Goal: Transaction & Acquisition: Purchase product/service

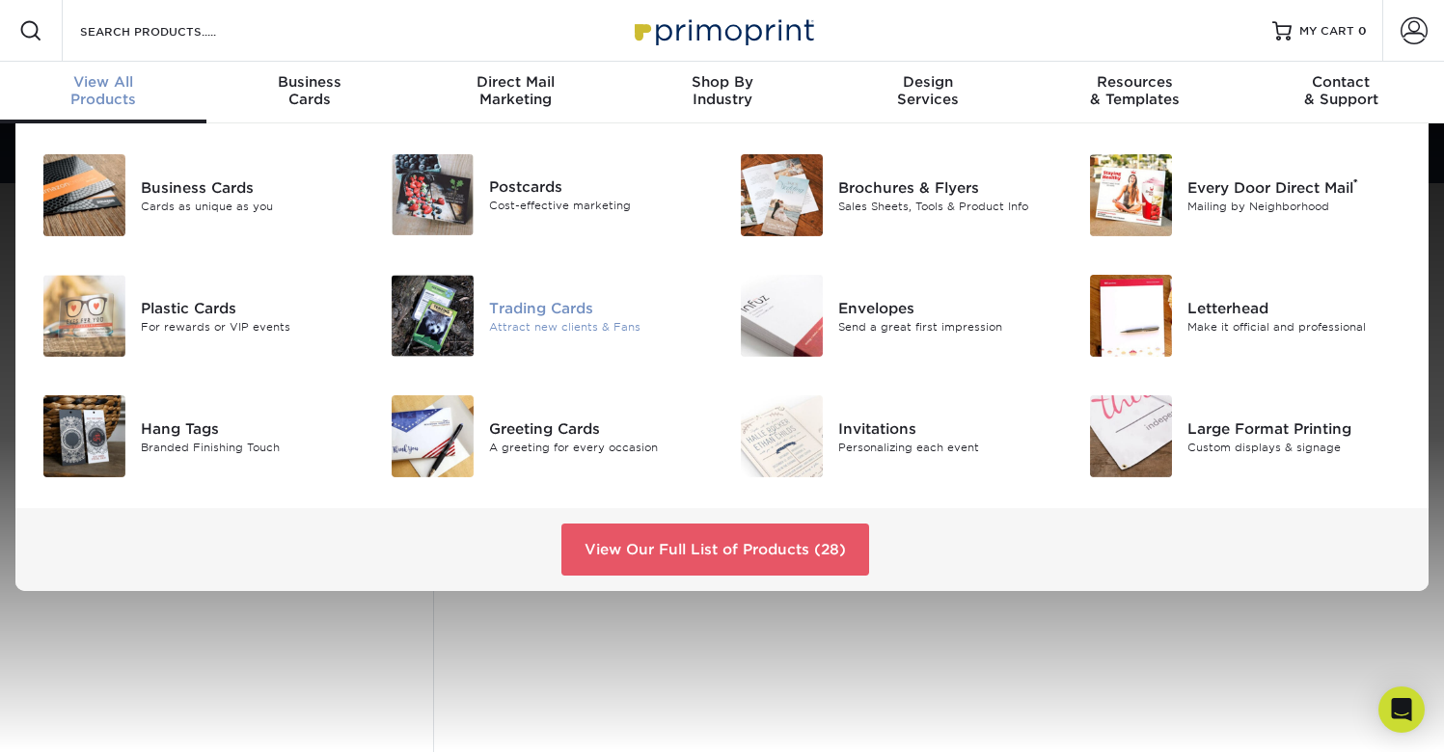
click at [435, 325] on img at bounding box center [433, 316] width 82 height 82
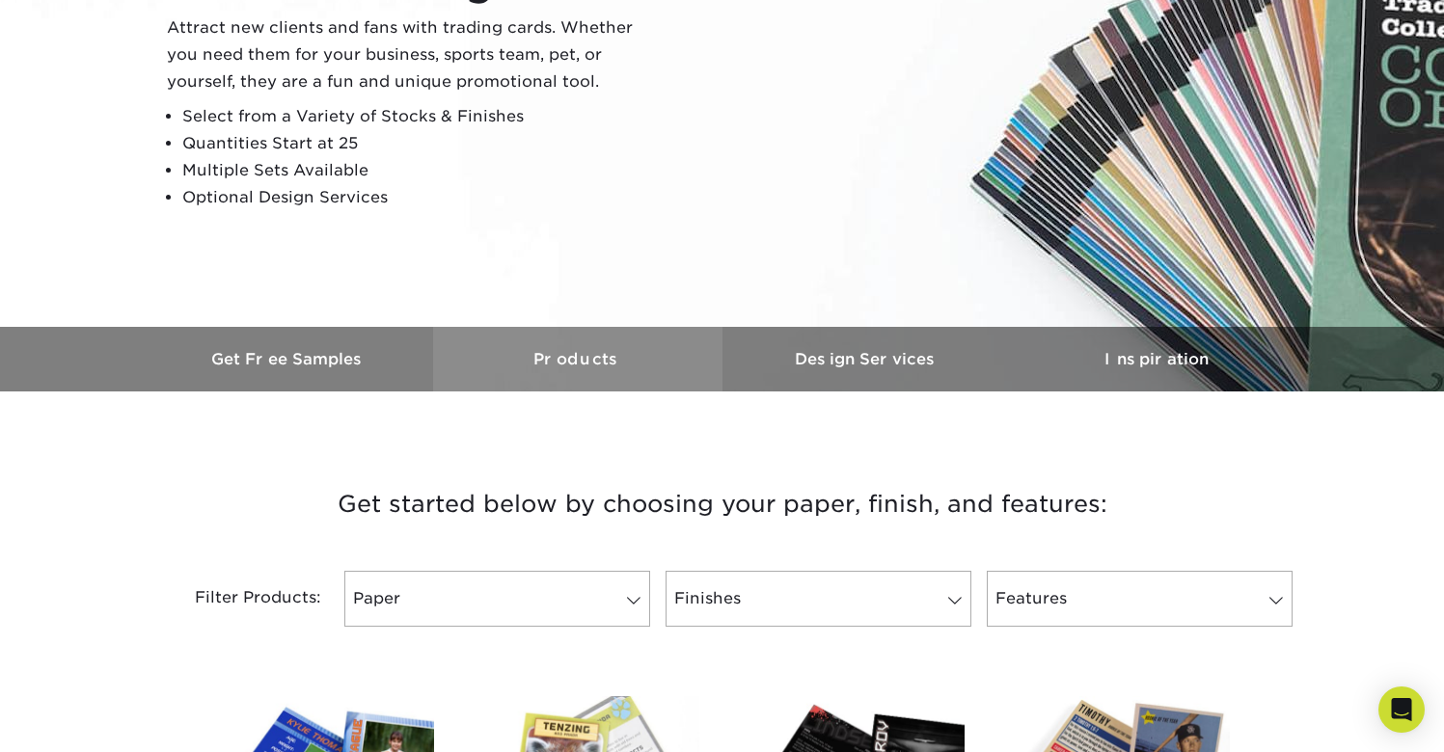
scroll to position [262, 0]
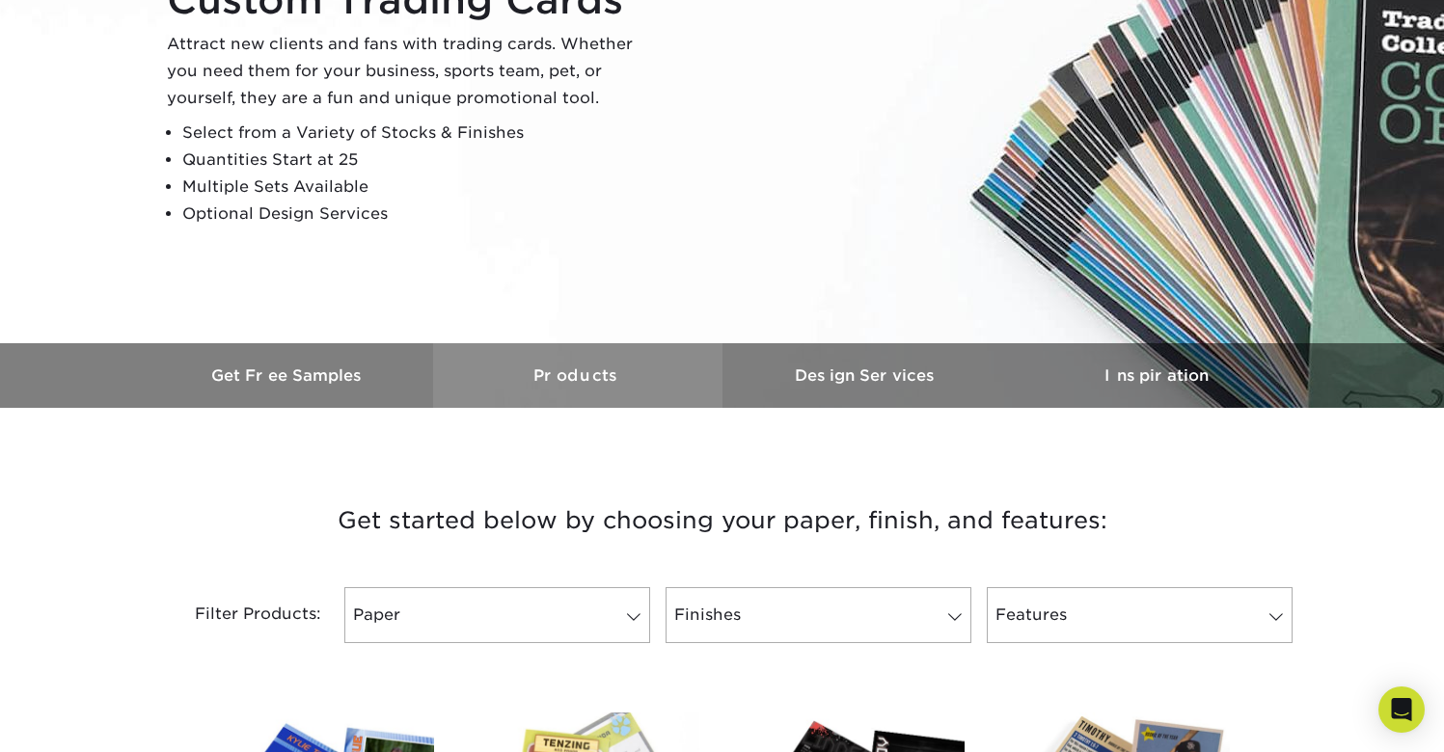
click at [573, 370] on h3 "Products" at bounding box center [577, 376] width 289 height 18
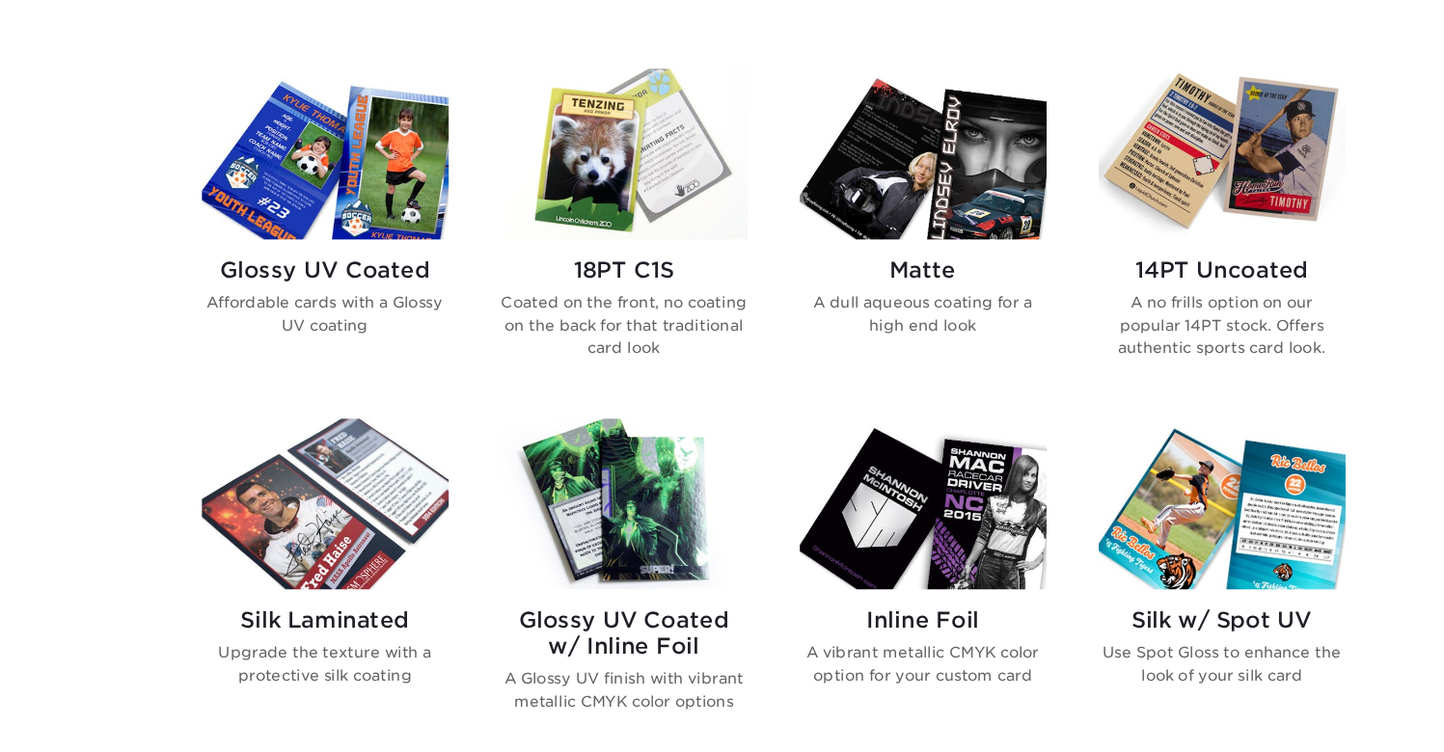
scroll to position [910, 0]
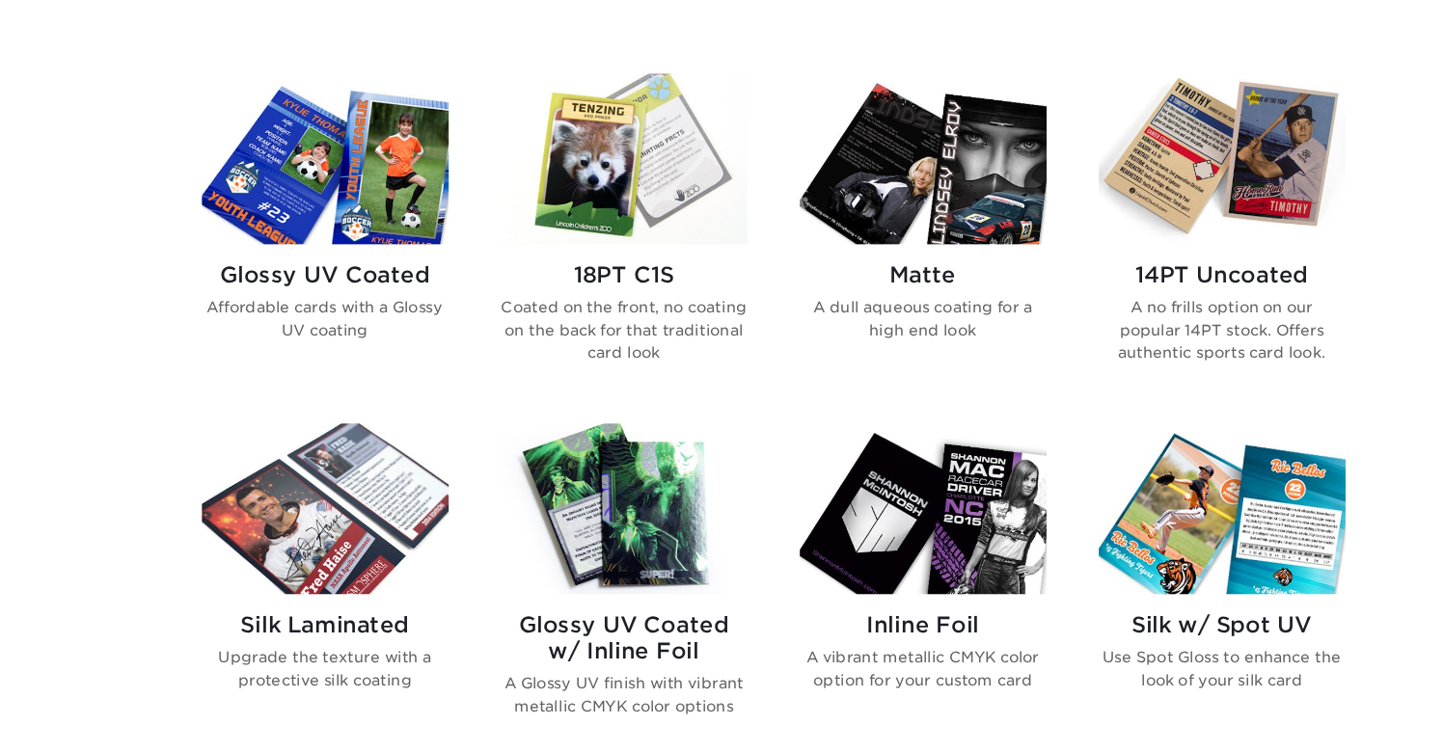
click at [1144, 159] on img at bounding box center [1120, 141] width 219 height 151
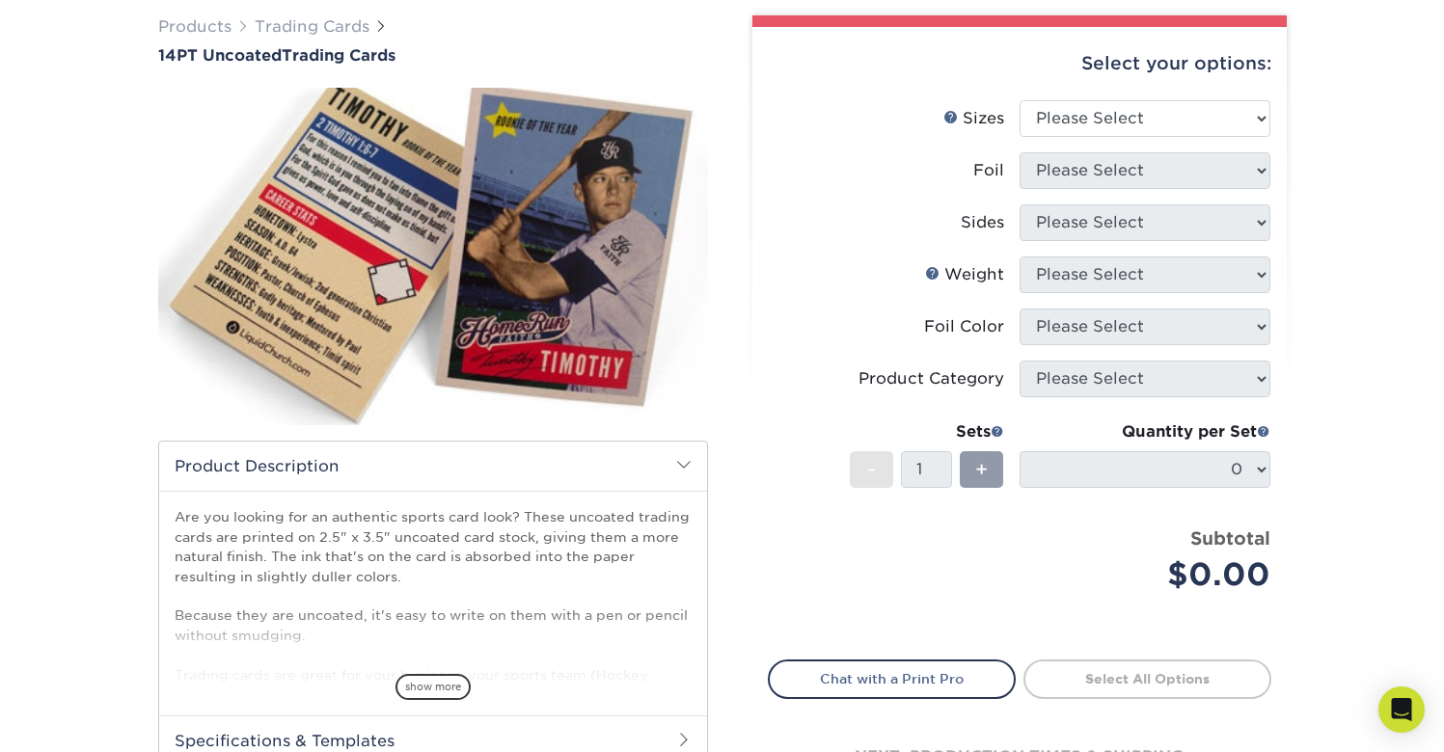
scroll to position [127, 0]
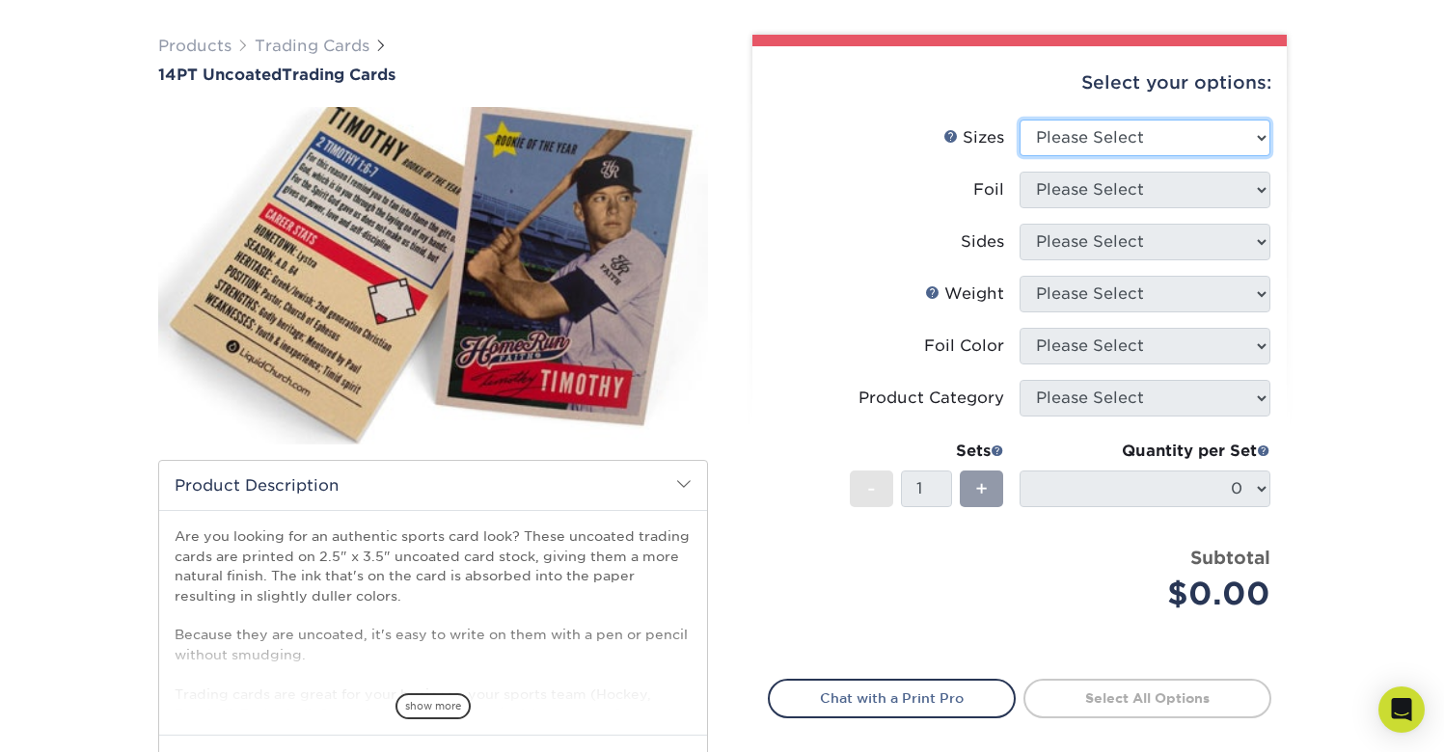
click at [1227, 133] on select "Please Select 2.5" x 3.5"" at bounding box center [1145, 138] width 251 height 37
select select "2.50x3.50"
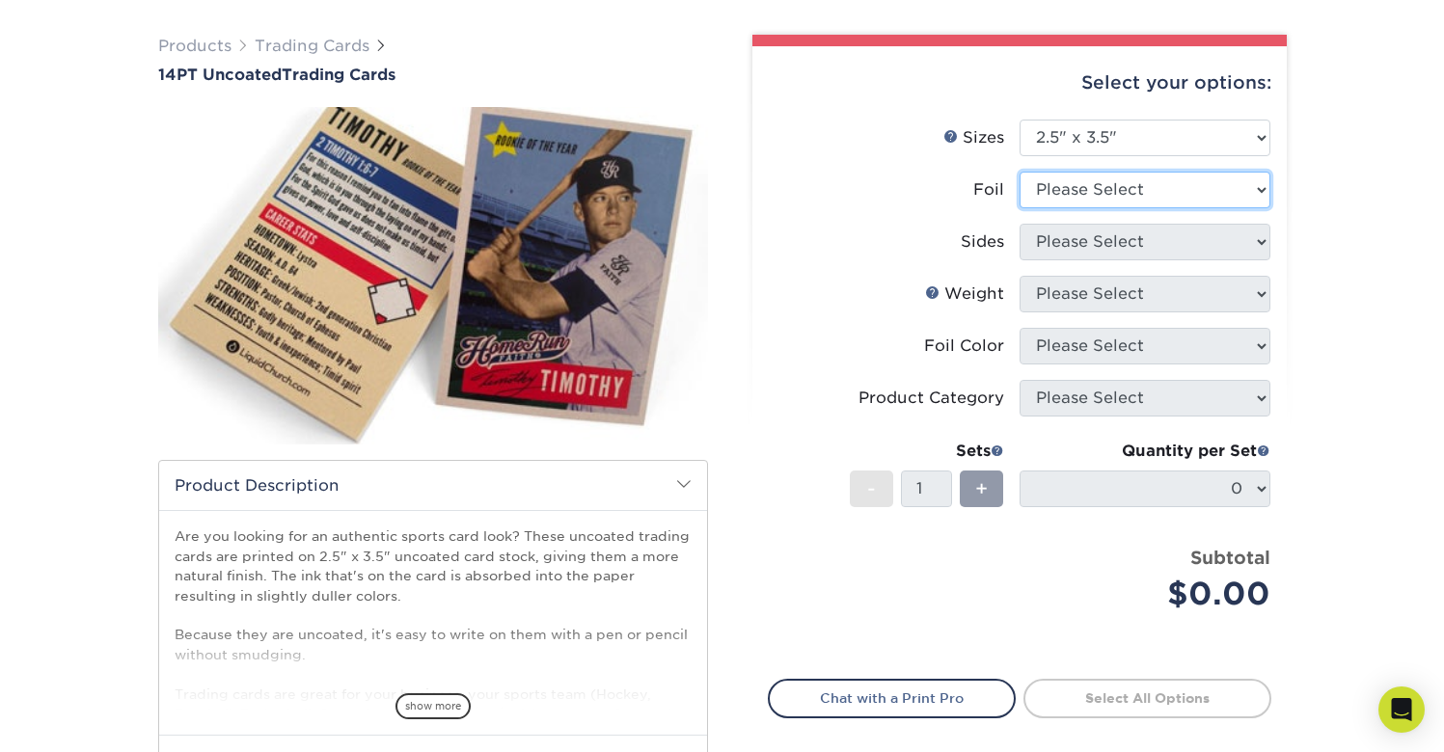
click at [1206, 190] on select "Please Select Yes No" at bounding box center [1145, 190] width 251 height 37
select select "0"
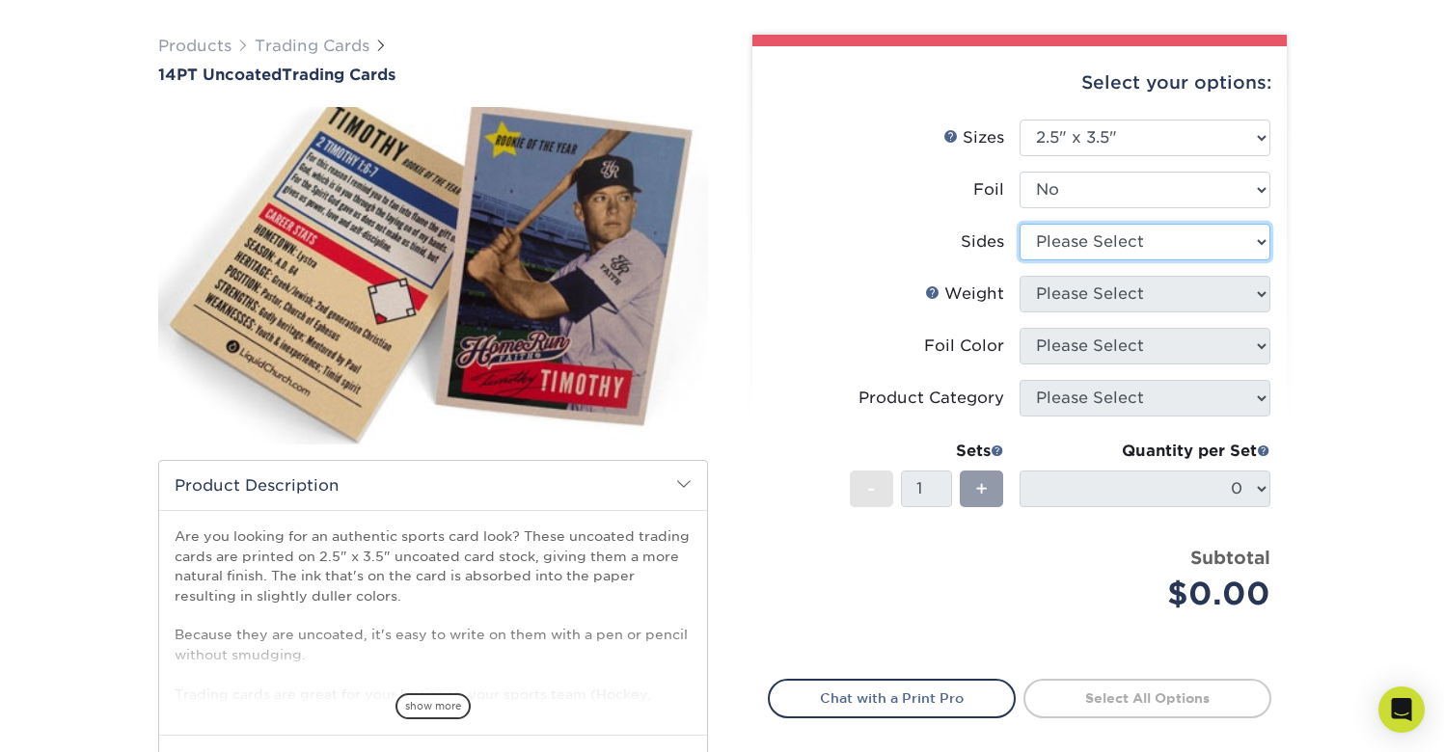
click at [1197, 241] on select "Please Select Print Both Sides Print Front Only" at bounding box center [1145, 242] width 251 height 37
select select "13abbda7-1d64-4f25-8bb2-c179b224825d"
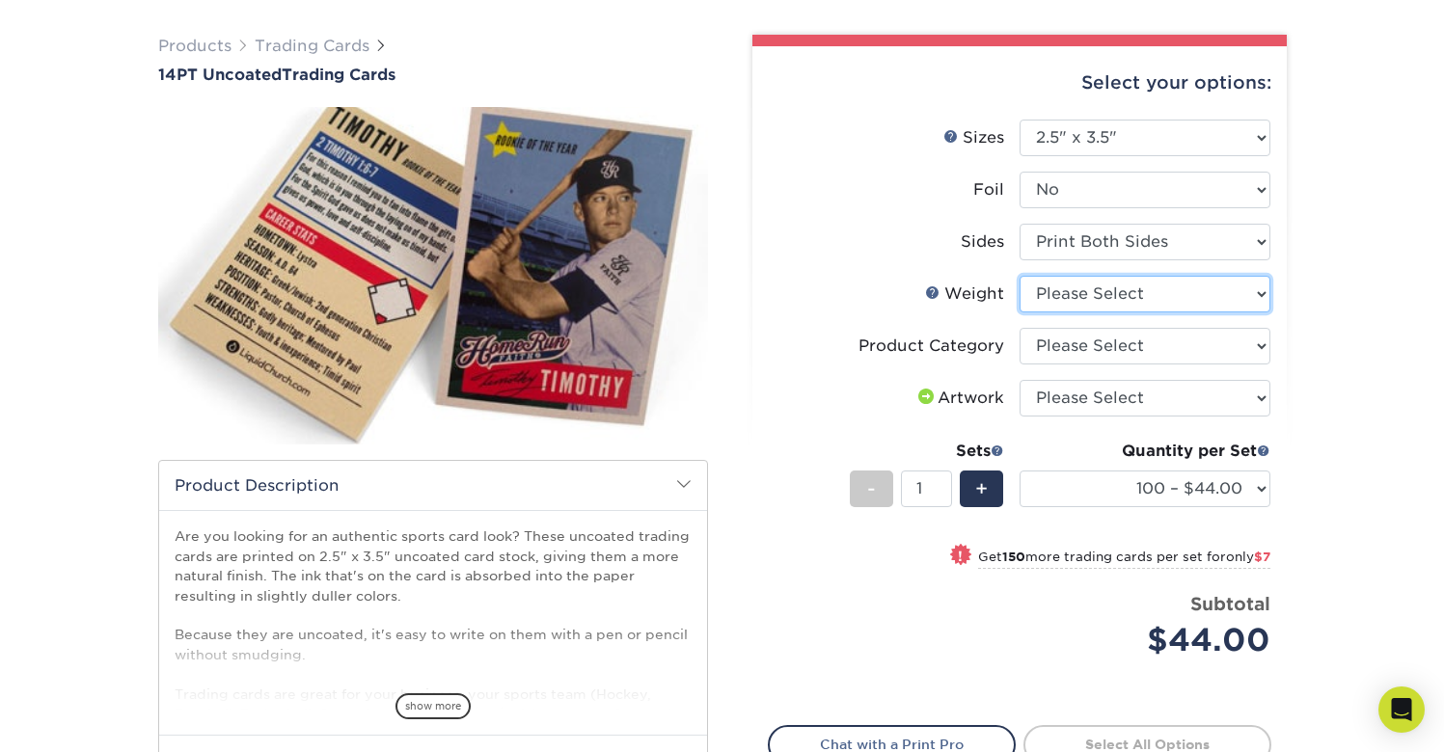
click at [1259, 293] on select "Please Select 14PT Uncoated" at bounding box center [1145, 294] width 251 height 37
select select "14PT Uncoated"
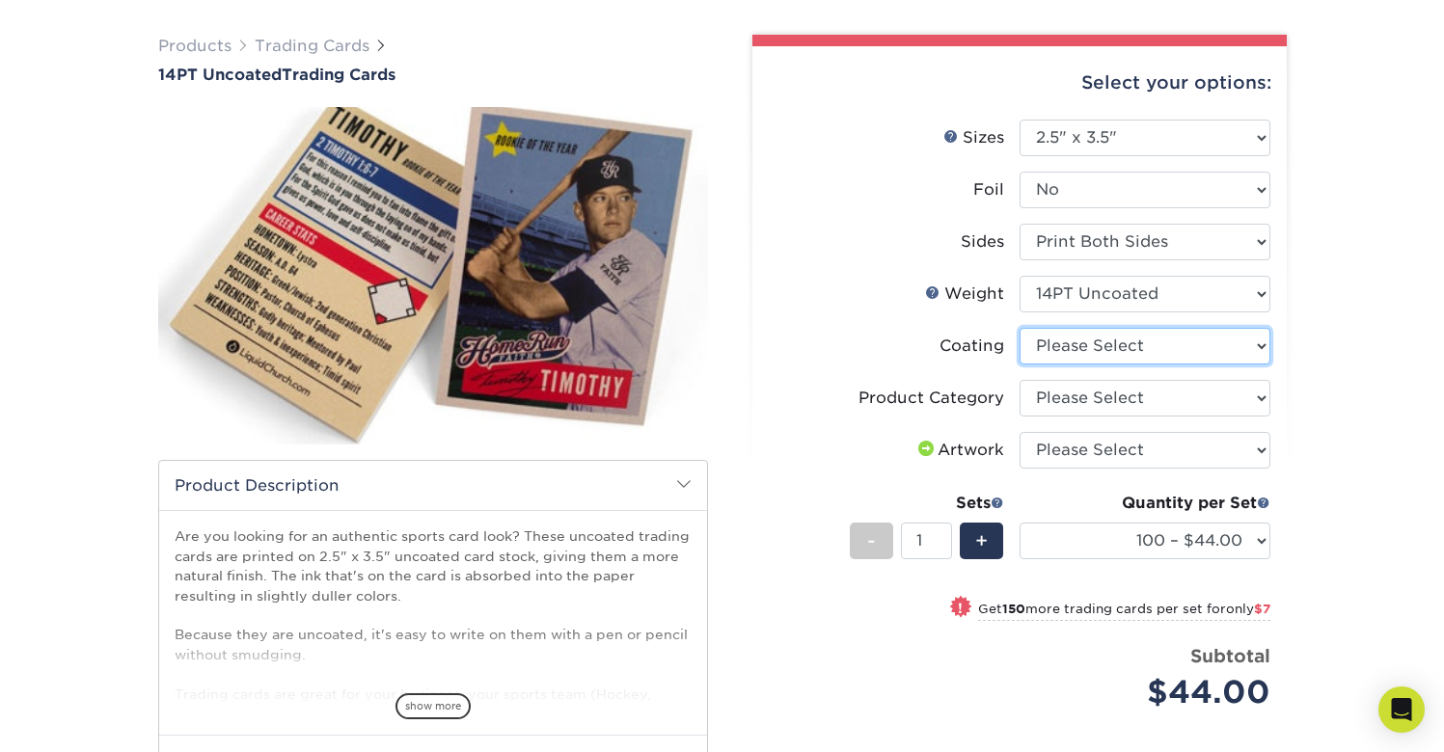
click at [1222, 353] on select at bounding box center [1145, 346] width 251 height 37
select select "3e7618de-abca-4bda-9f97-8b9129e913d8"
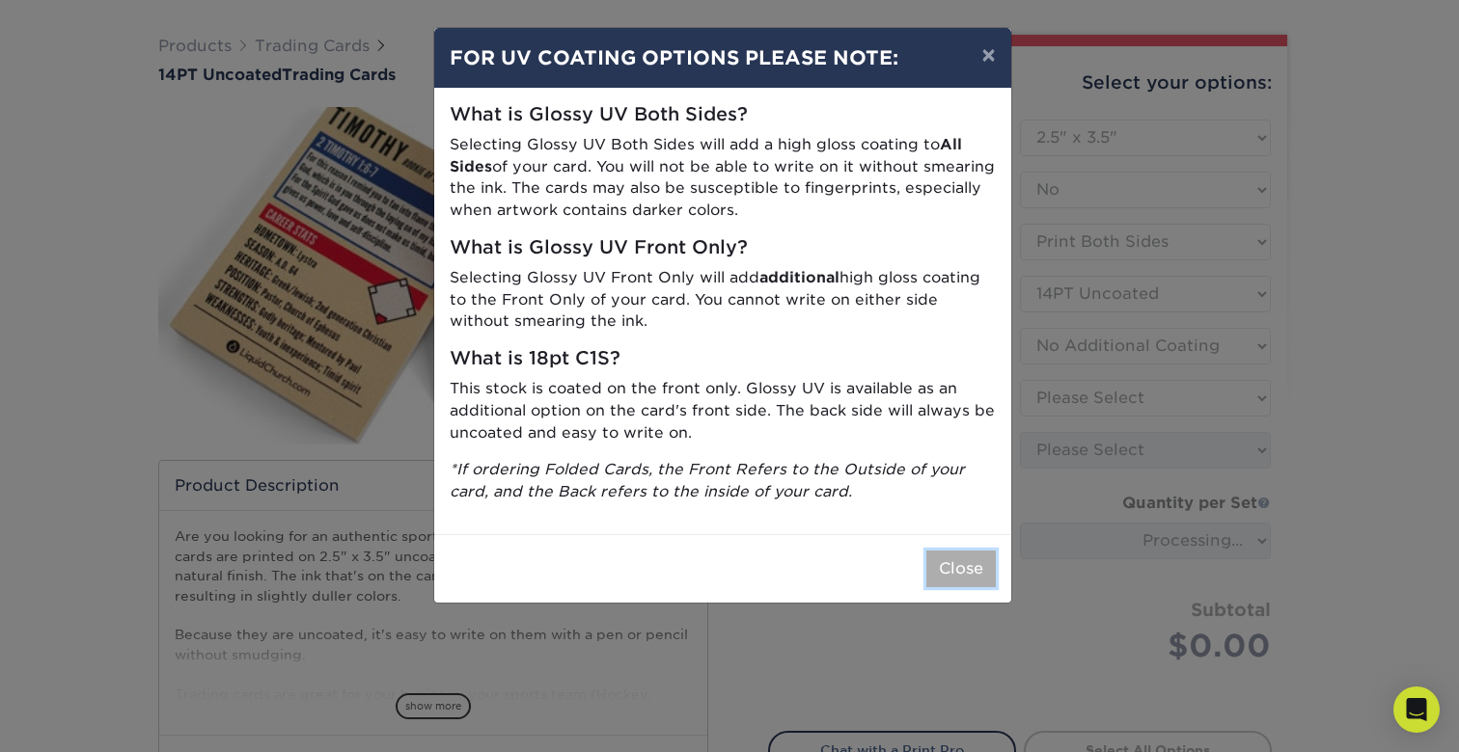
click at [972, 574] on button "Close" at bounding box center [960, 569] width 69 height 37
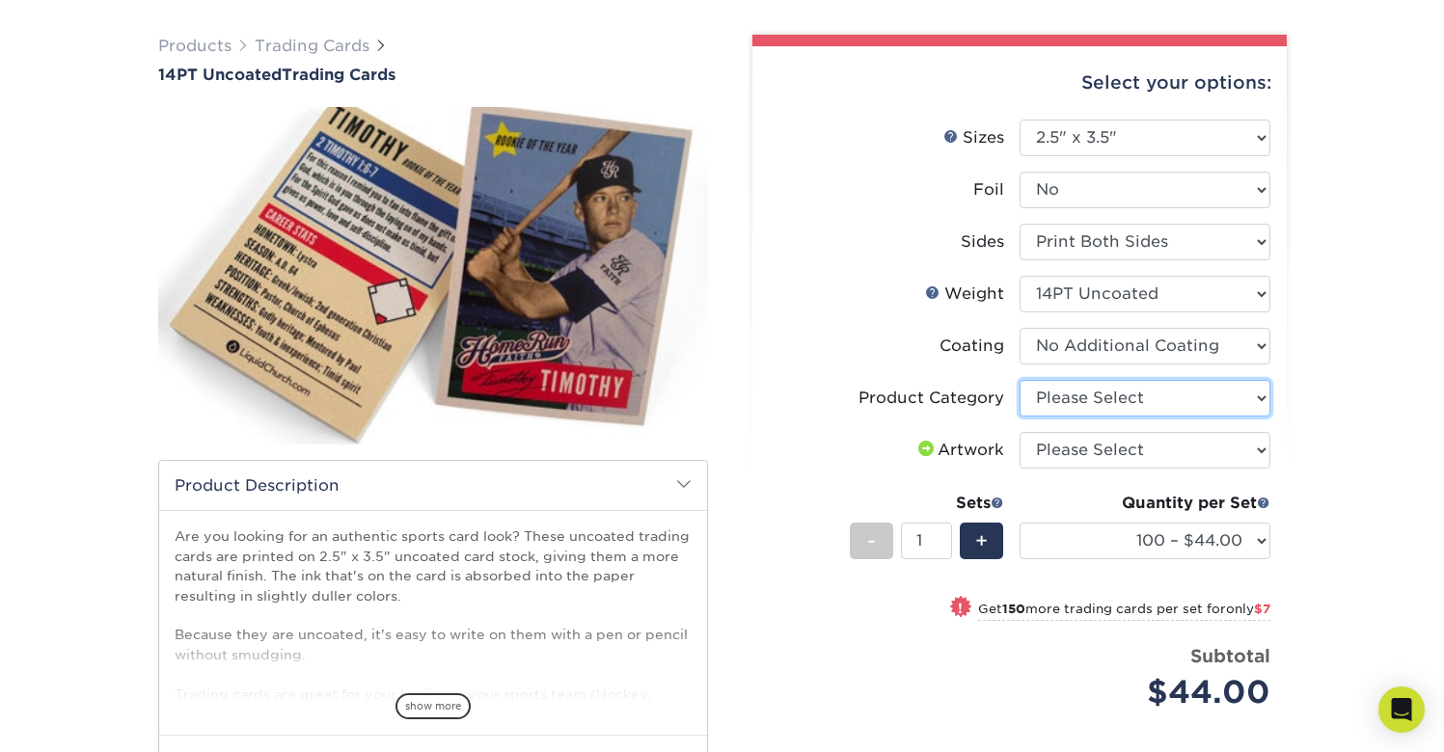
click at [1250, 400] on select "Please Select Trading Cards" at bounding box center [1145, 398] width 251 height 37
select select "c2f9bce9-36c2-409d-b101-c29d9d031e18"
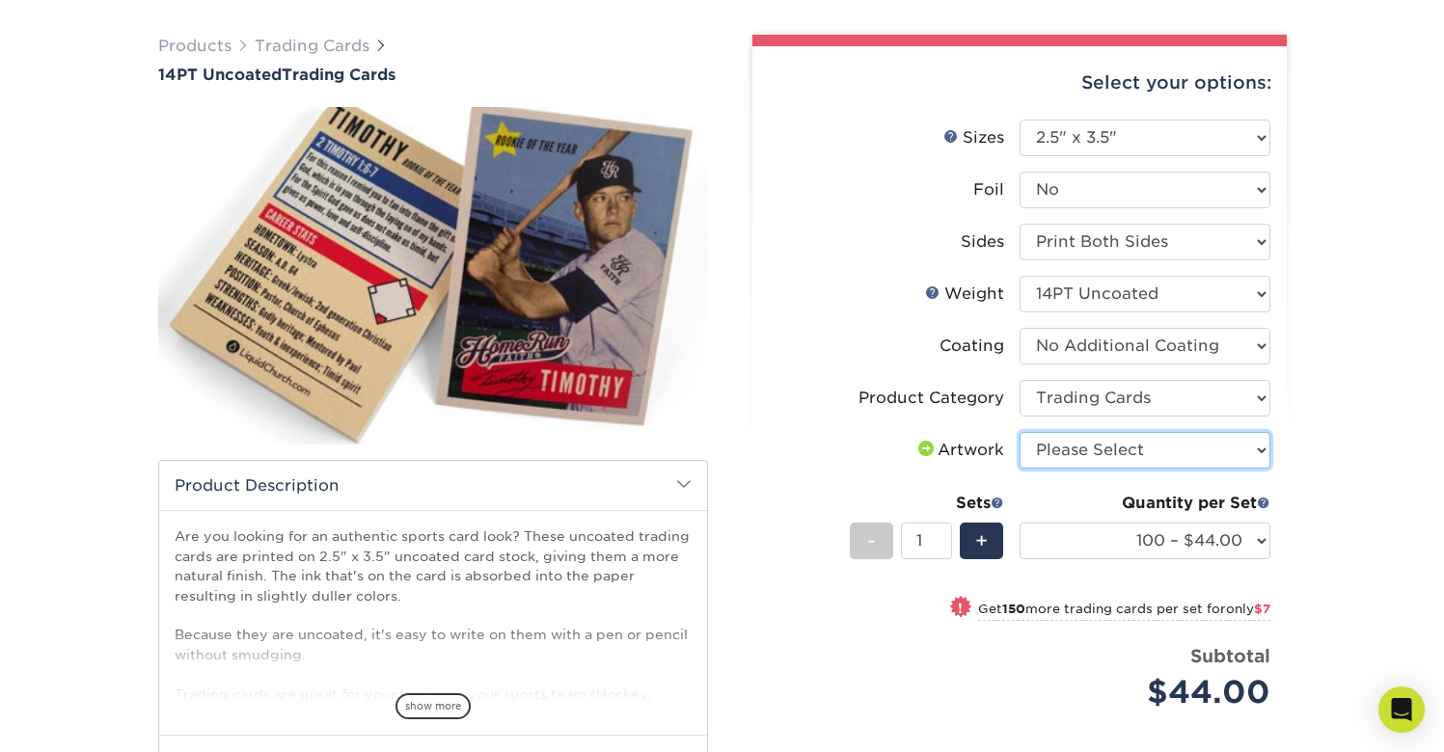
click at [1229, 456] on select "Please Select I will upload files I need a design - $100" at bounding box center [1145, 450] width 251 height 37
select select "upload"
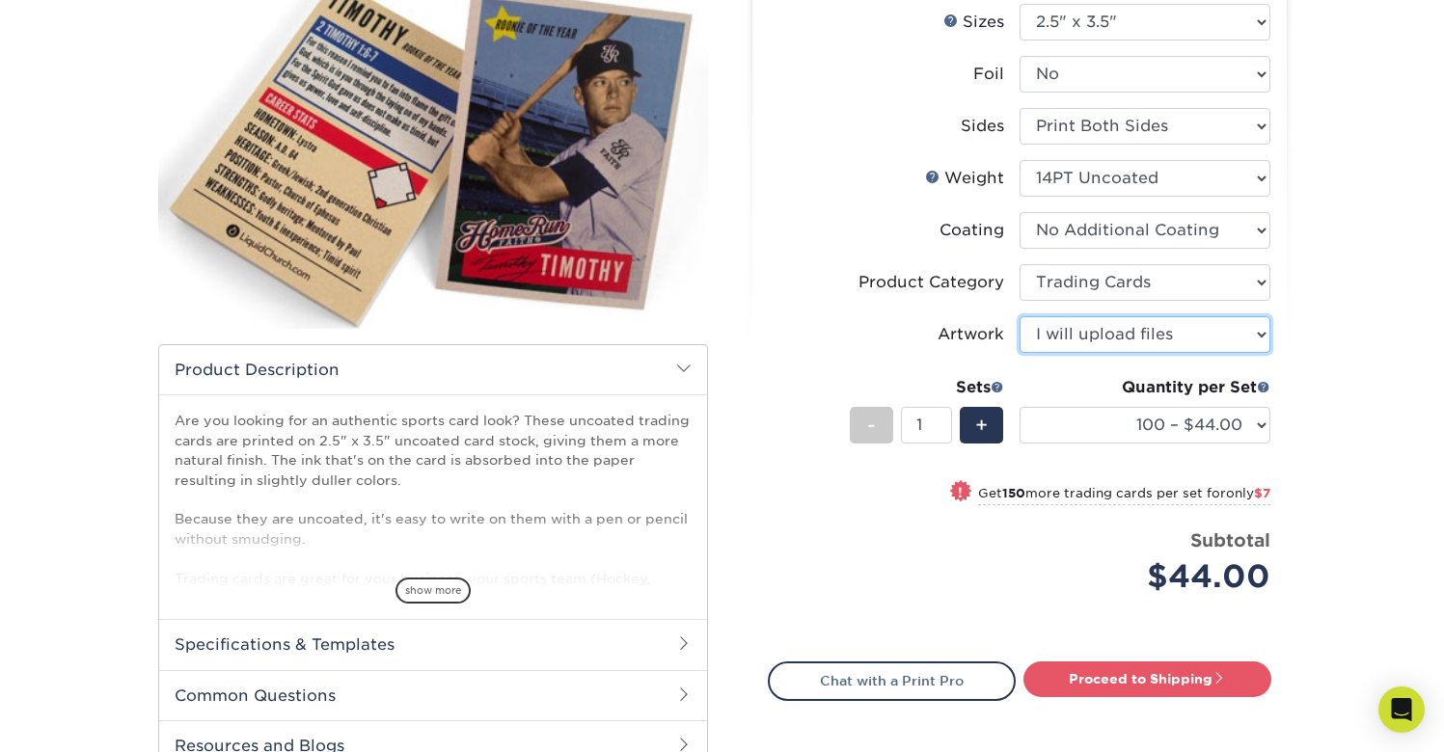
scroll to position [245, 0]
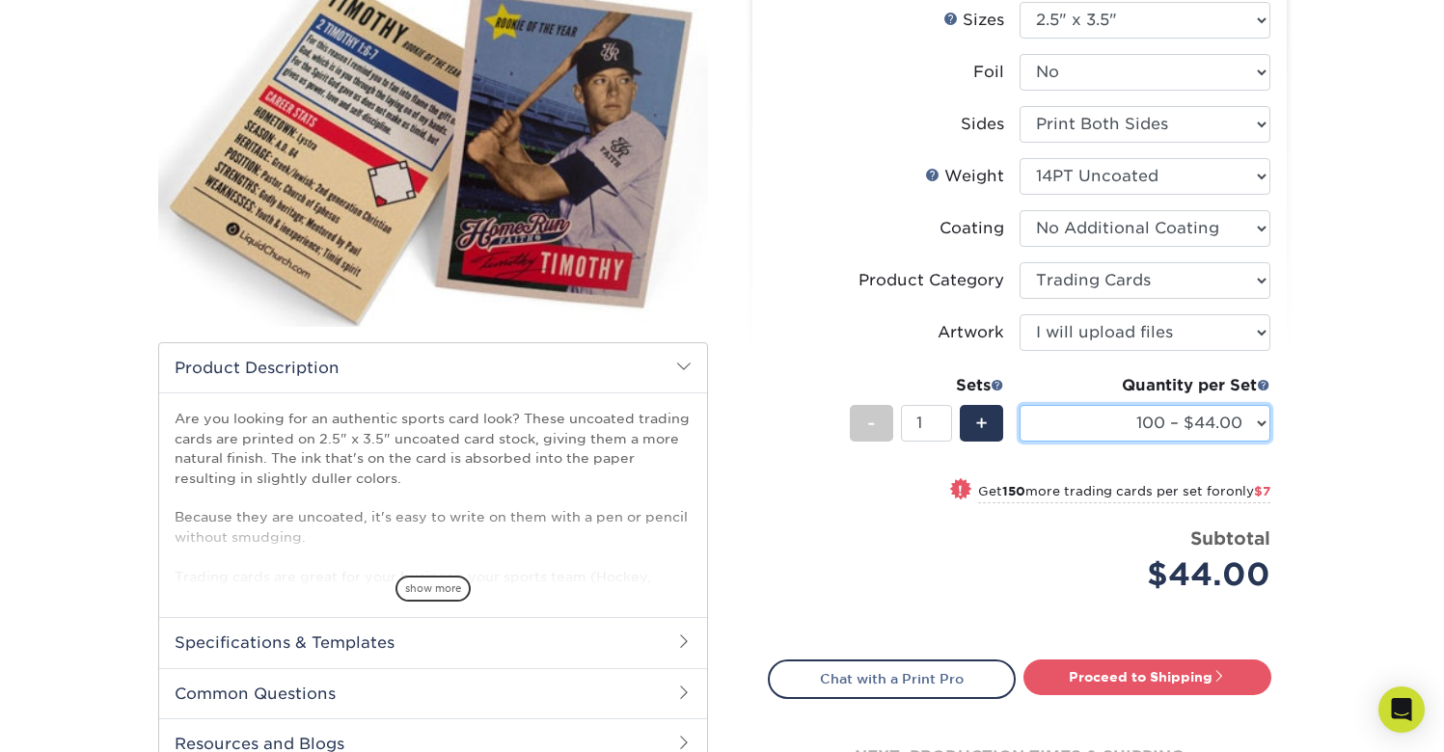
click at [1252, 420] on select "100 – $44.00 250 – $51.00 500 – $54.00 1000 – $78.00 2500 – $148.00 5000 – $198…" at bounding box center [1145, 423] width 251 height 37
click at [1266, 423] on select "100 – $44.00 250 – $51.00 500 – $54.00 1000 – $78.00 2500 – $148.00 5000 – $198…" at bounding box center [1145, 423] width 251 height 37
select select "500 – $54.00"
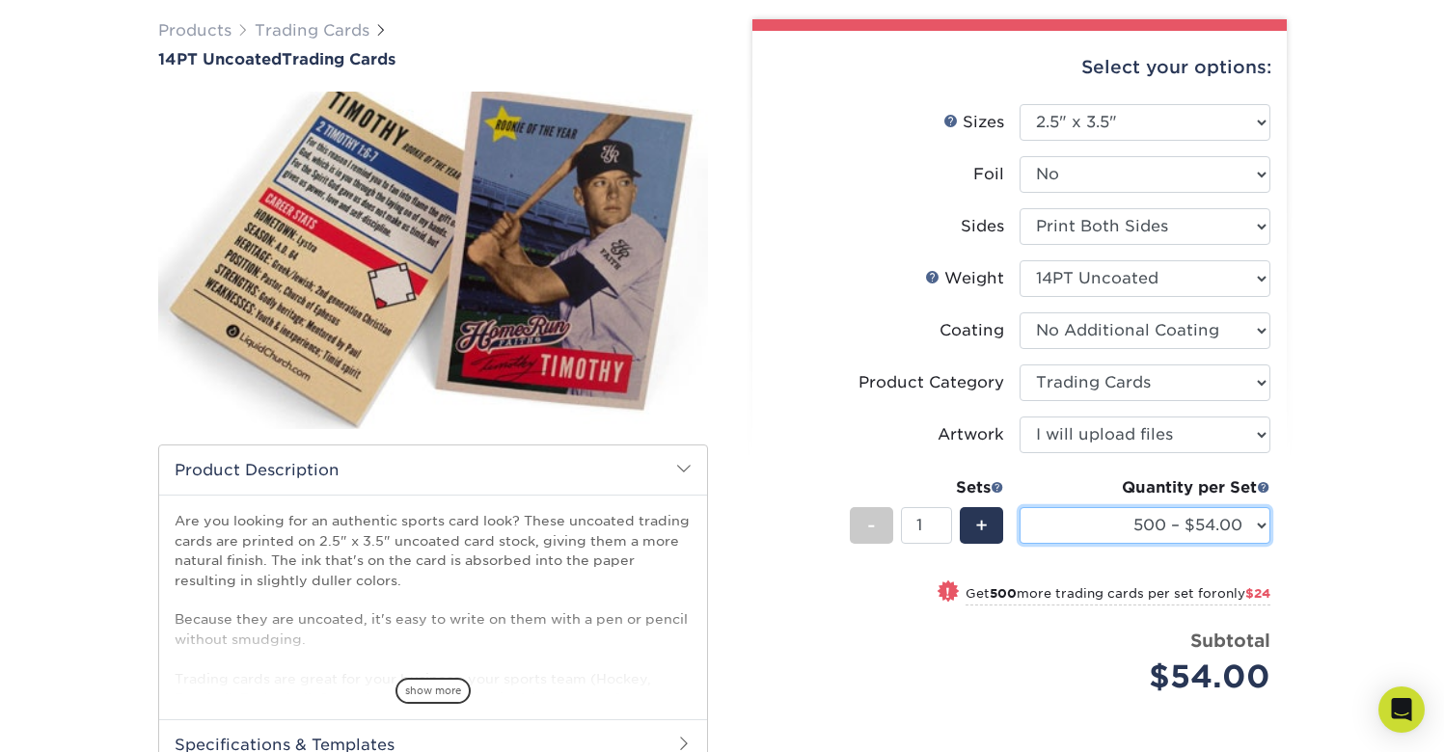
scroll to position [142, 0]
click at [994, 521] on div "+" at bounding box center [981, 526] width 43 height 37
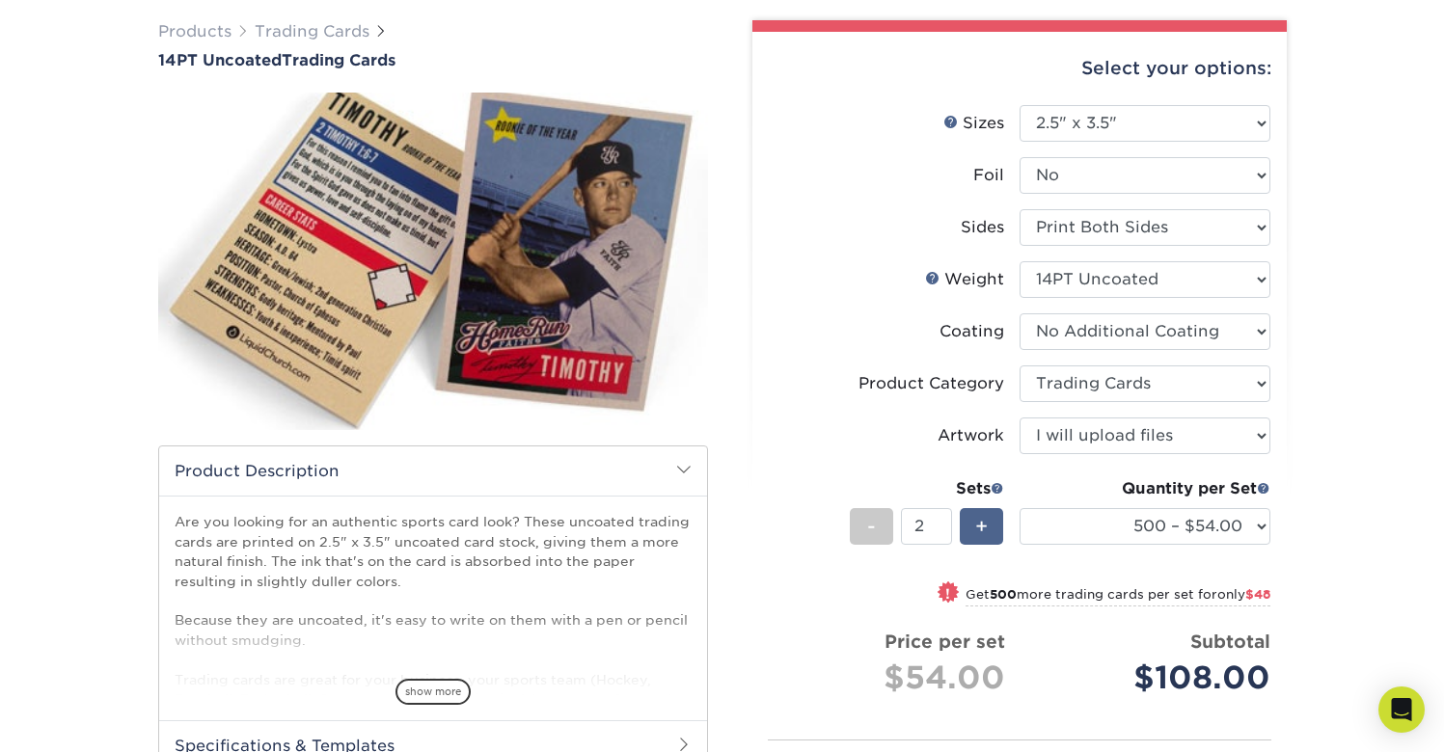
click at [994, 521] on div "+" at bounding box center [981, 526] width 43 height 37
click at [994, 522] on div "+" at bounding box center [981, 526] width 43 height 37
type input "6"
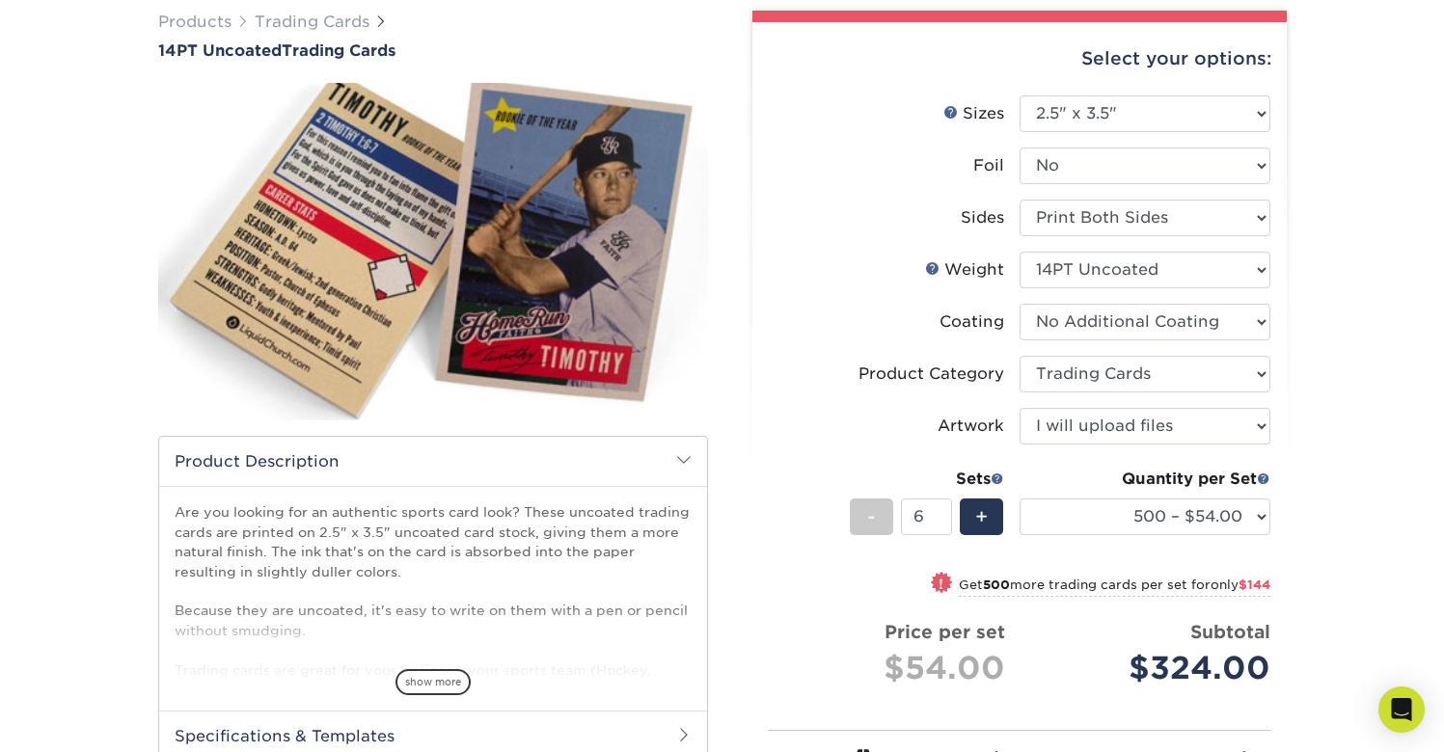
scroll to position [146, 0]
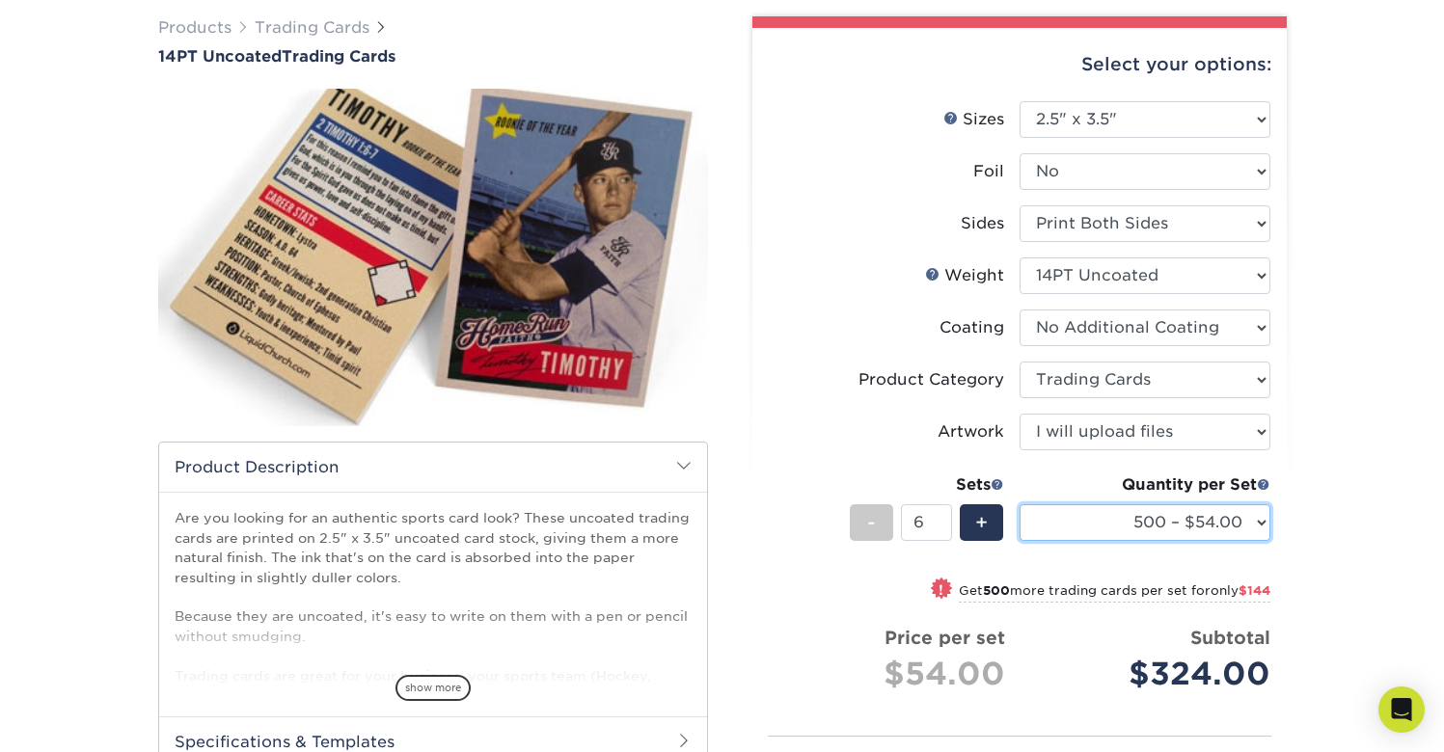
click at [1254, 529] on select "100 – $44.00 250 – $51.00 500 – $54.00 1000 – $78.00 2500 – $148.00 5000 – $198…" at bounding box center [1145, 523] width 251 height 37
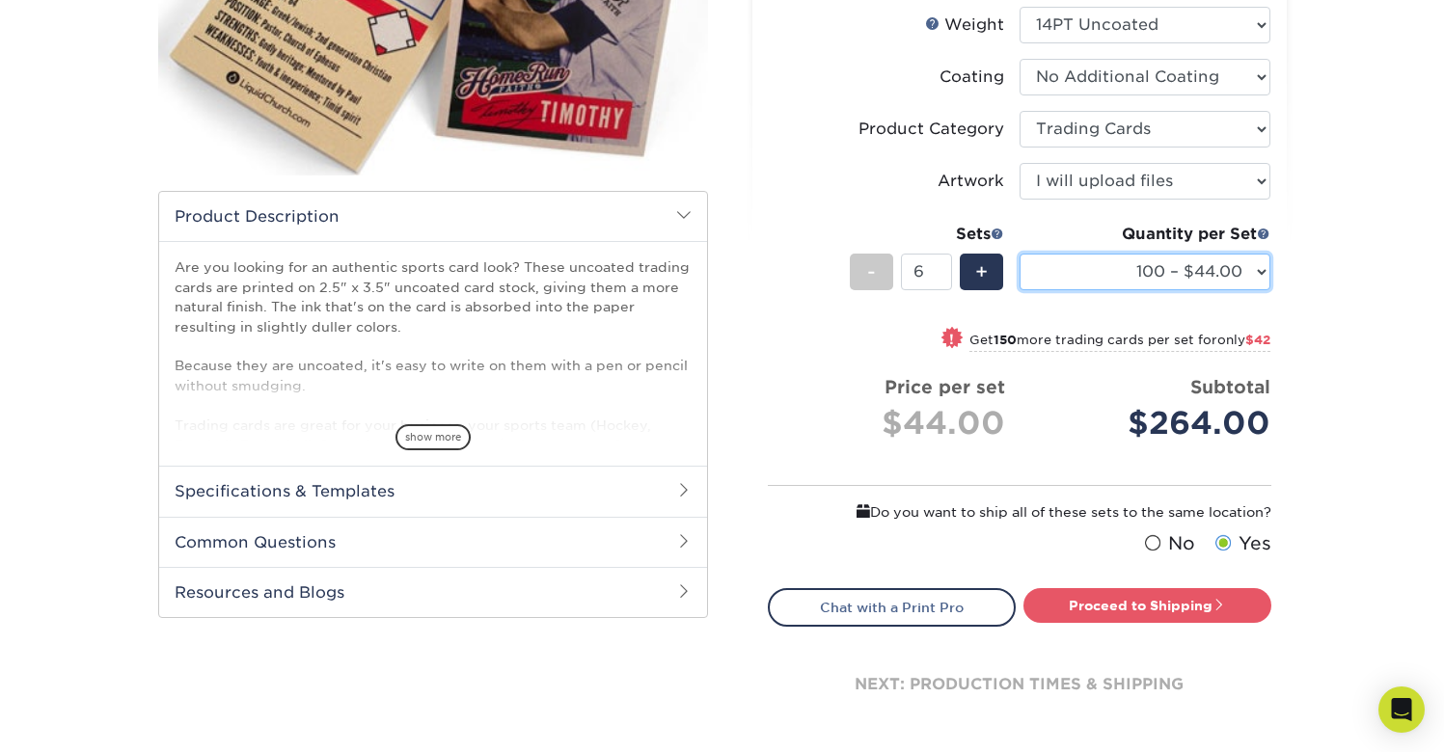
scroll to position [398, 0]
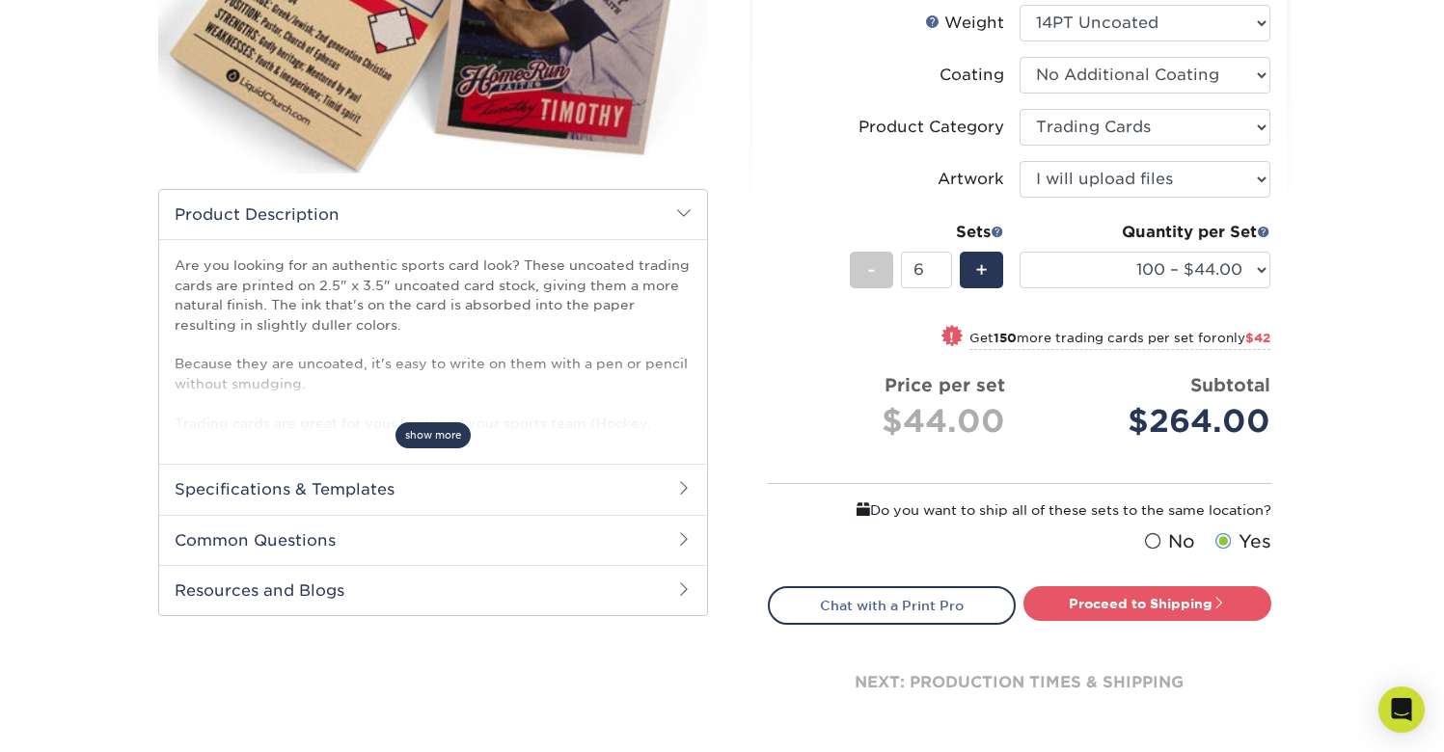
click at [439, 433] on span "show more" at bounding box center [433, 436] width 75 height 26
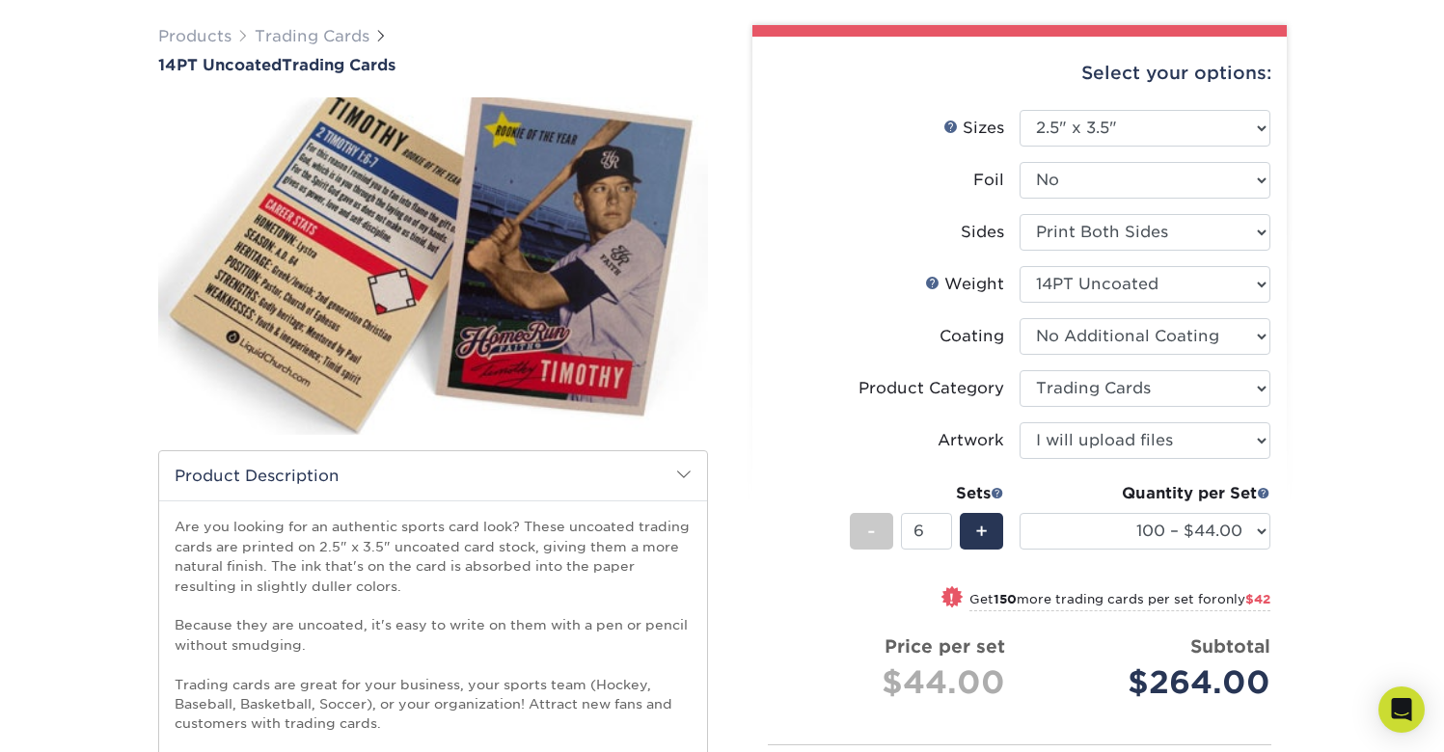
scroll to position [139, 0]
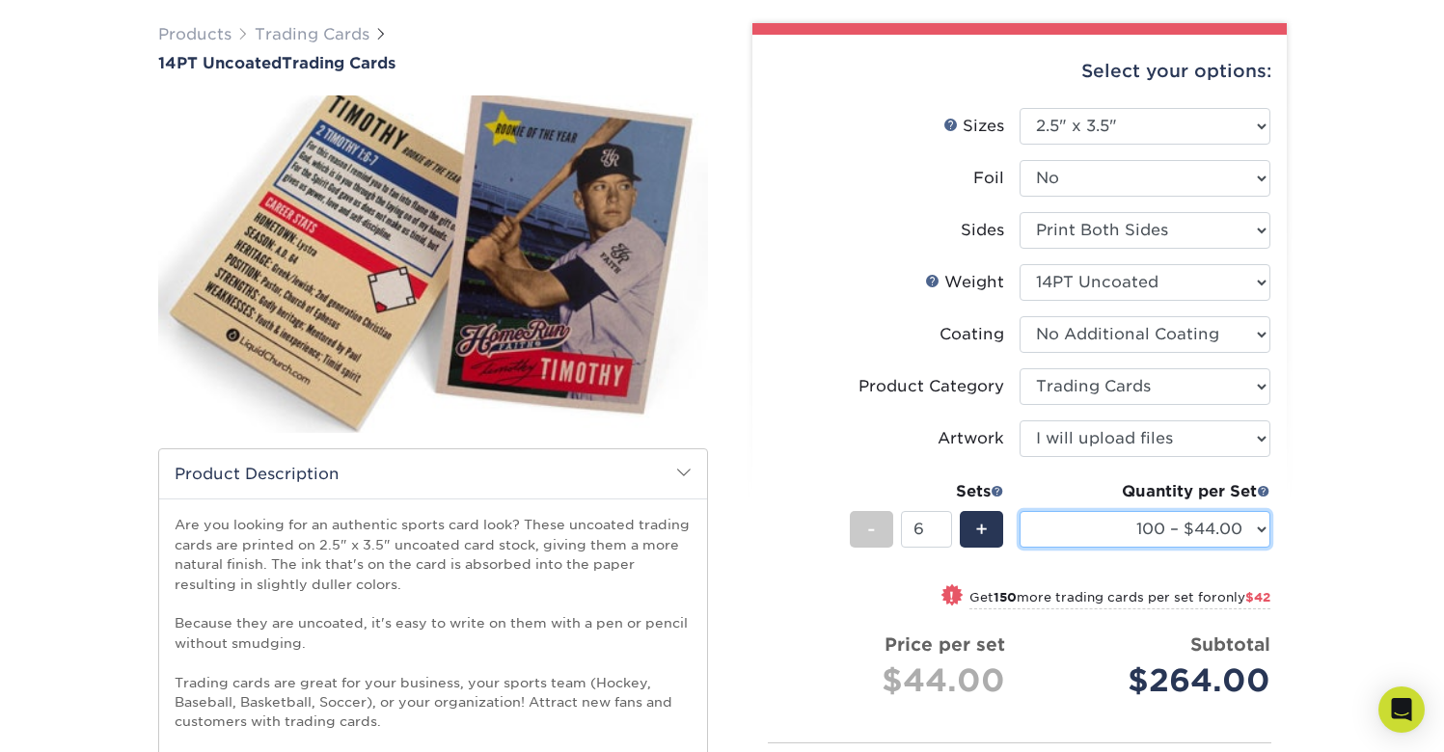
click at [1258, 531] on select "100 – $44.00 250 – $51.00 500 – $54.00 1000 – $78.00 2500 – $148.00 5000 – $198…" at bounding box center [1145, 529] width 251 height 37
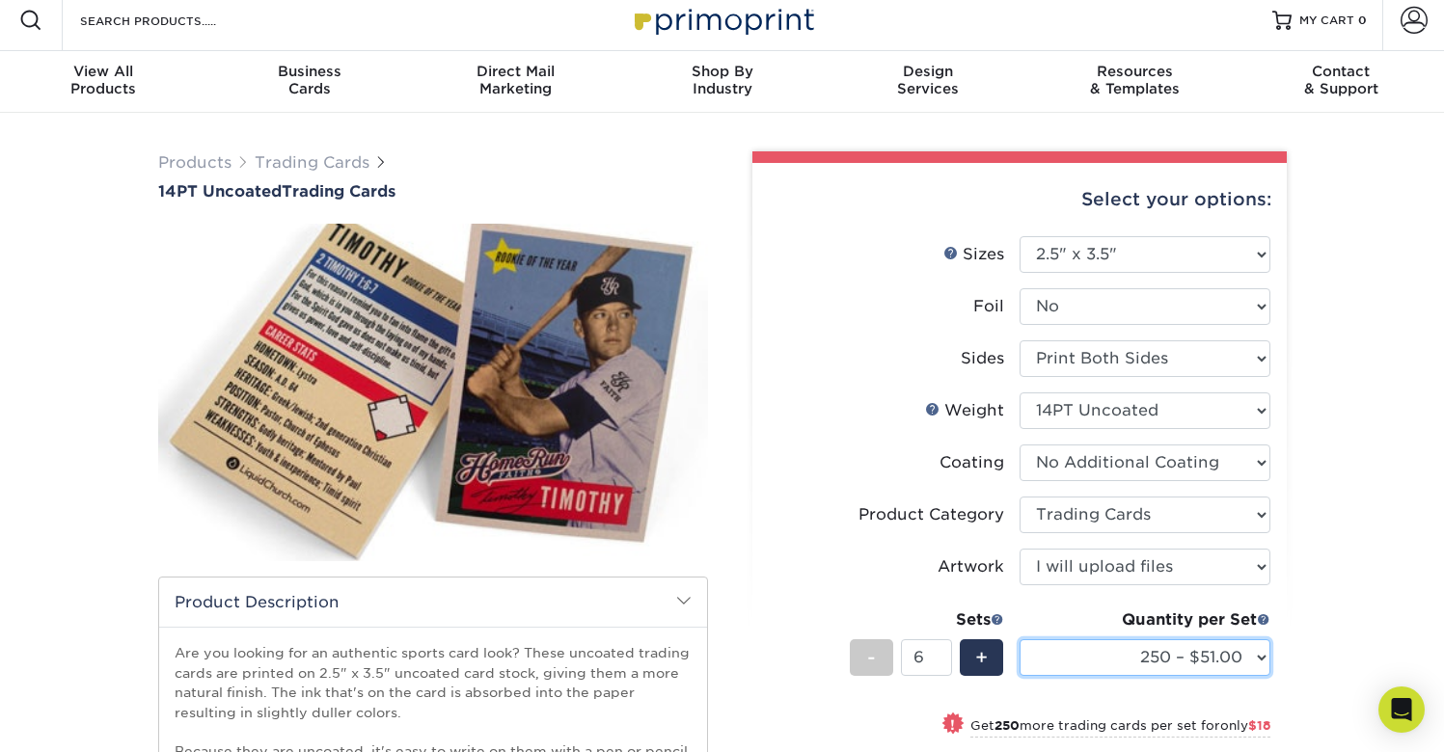
scroll to position [0, 0]
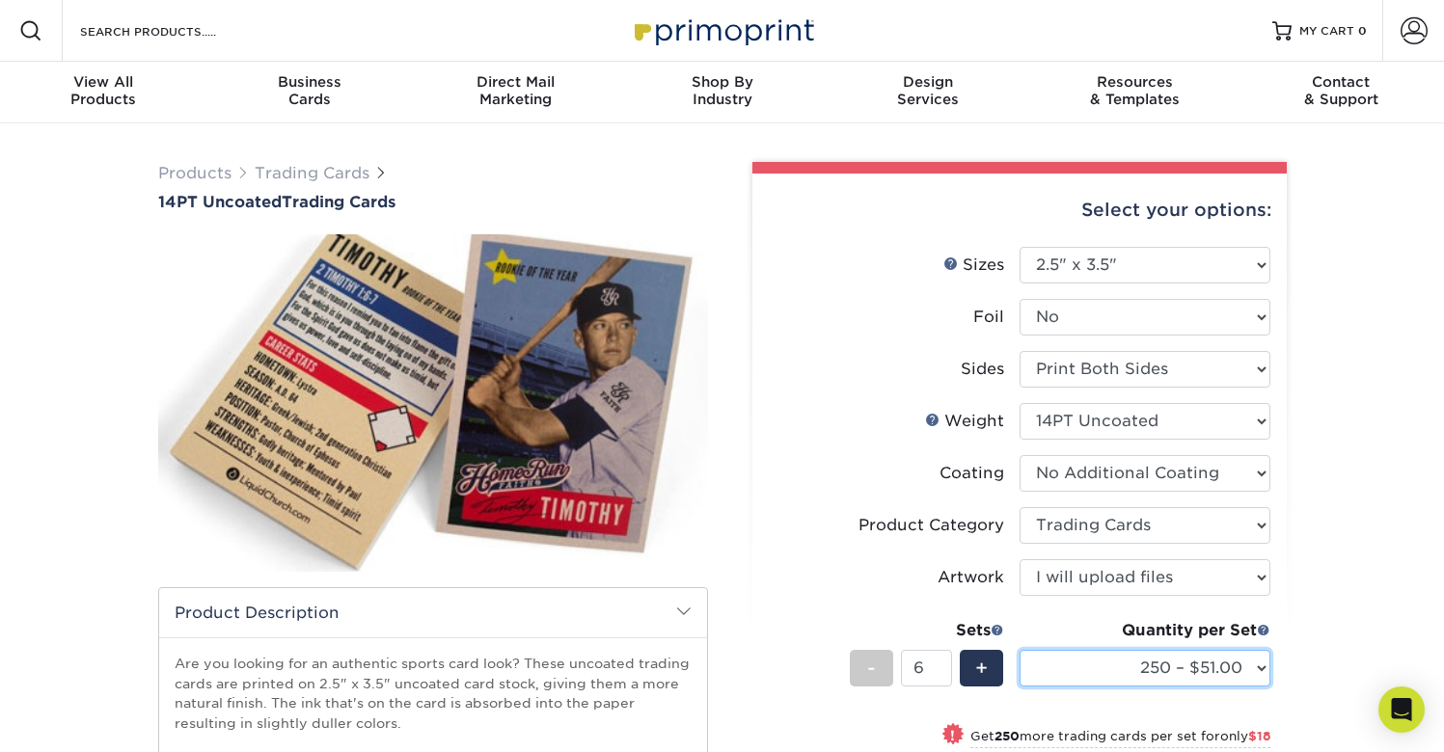
click at [1258, 672] on select "100 – $44.00 250 – $51.00 500 – $54.00 1000 – $78.00 2500 – $148.00 5000 – $198…" at bounding box center [1145, 668] width 251 height 37
select select "100 – $44.00"
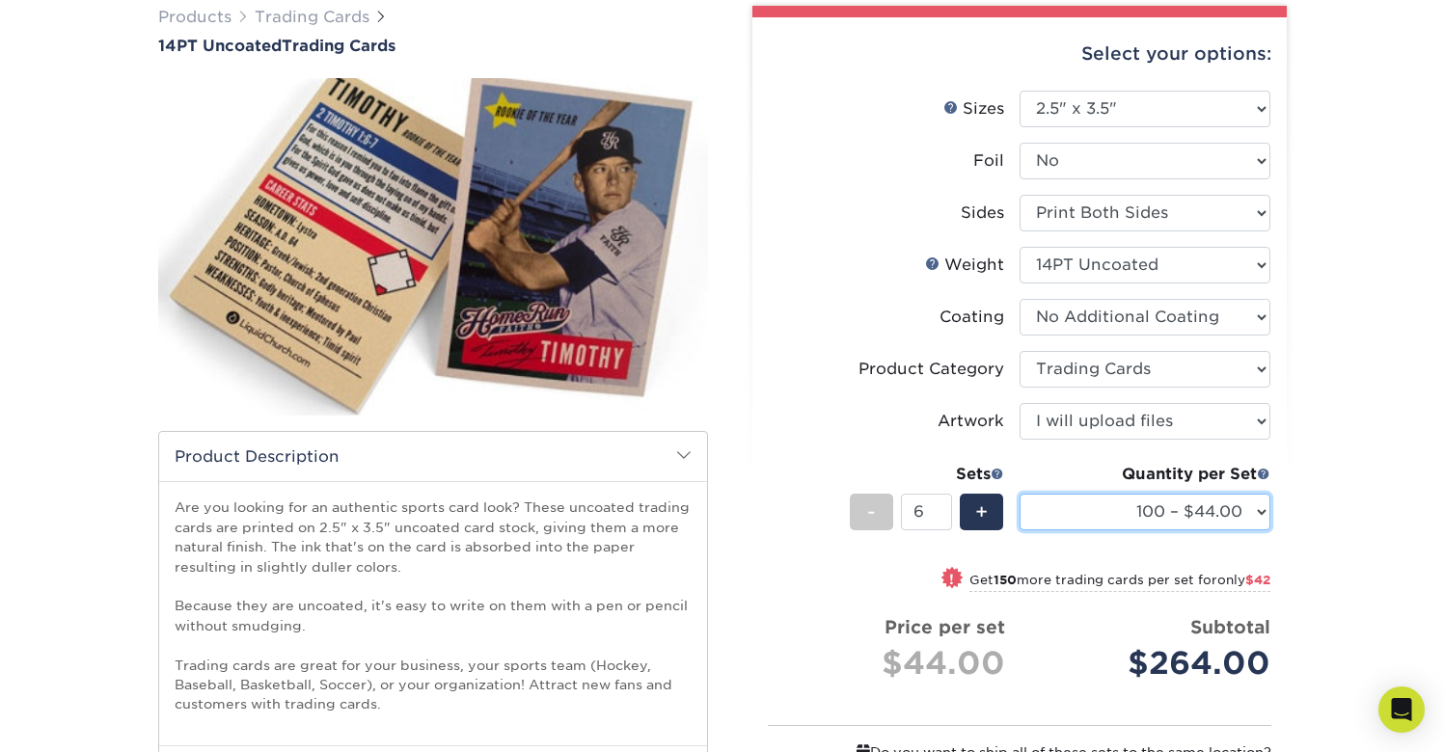
scroll to position [154, 0]
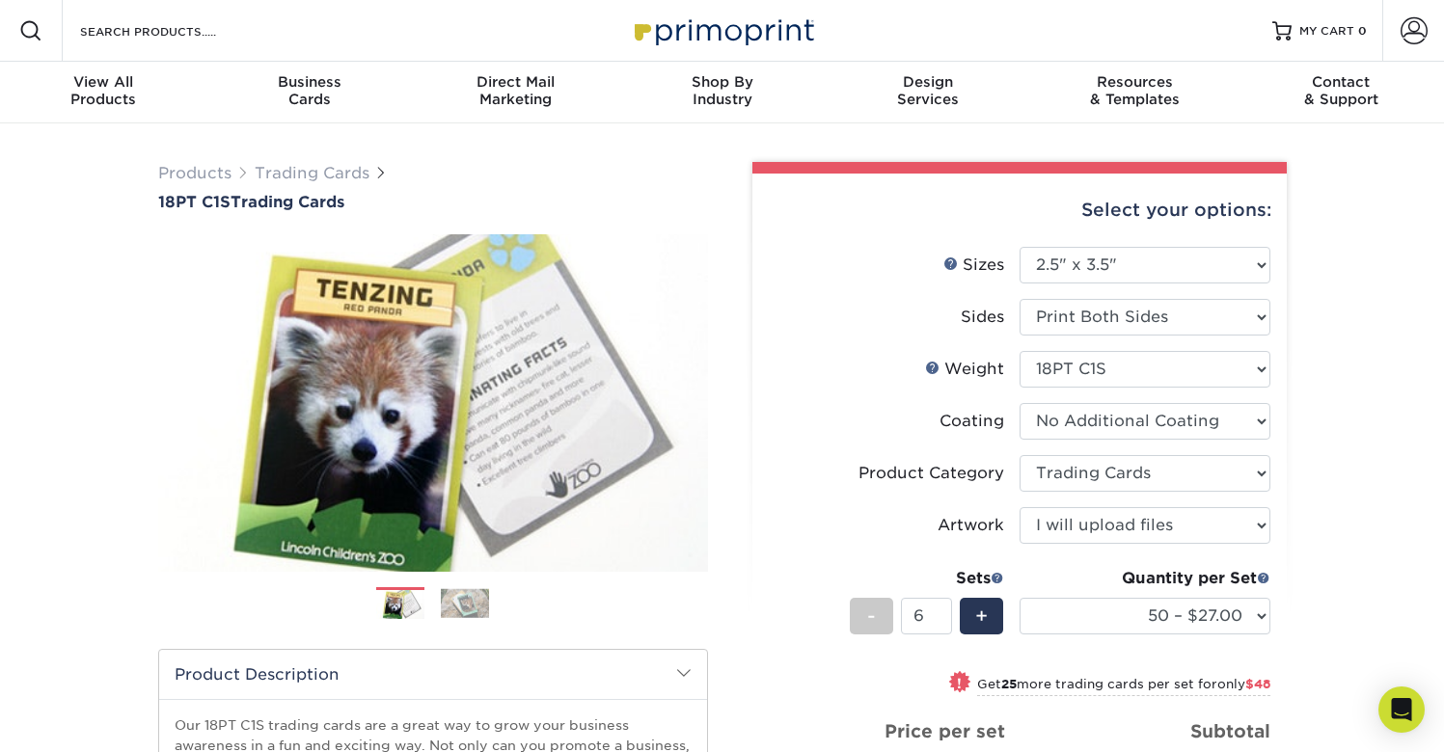
select select "2.50x3.50"
select select "c2f9bce9-36c2-409d-b101-c29d9d031e18"
select select "upload"
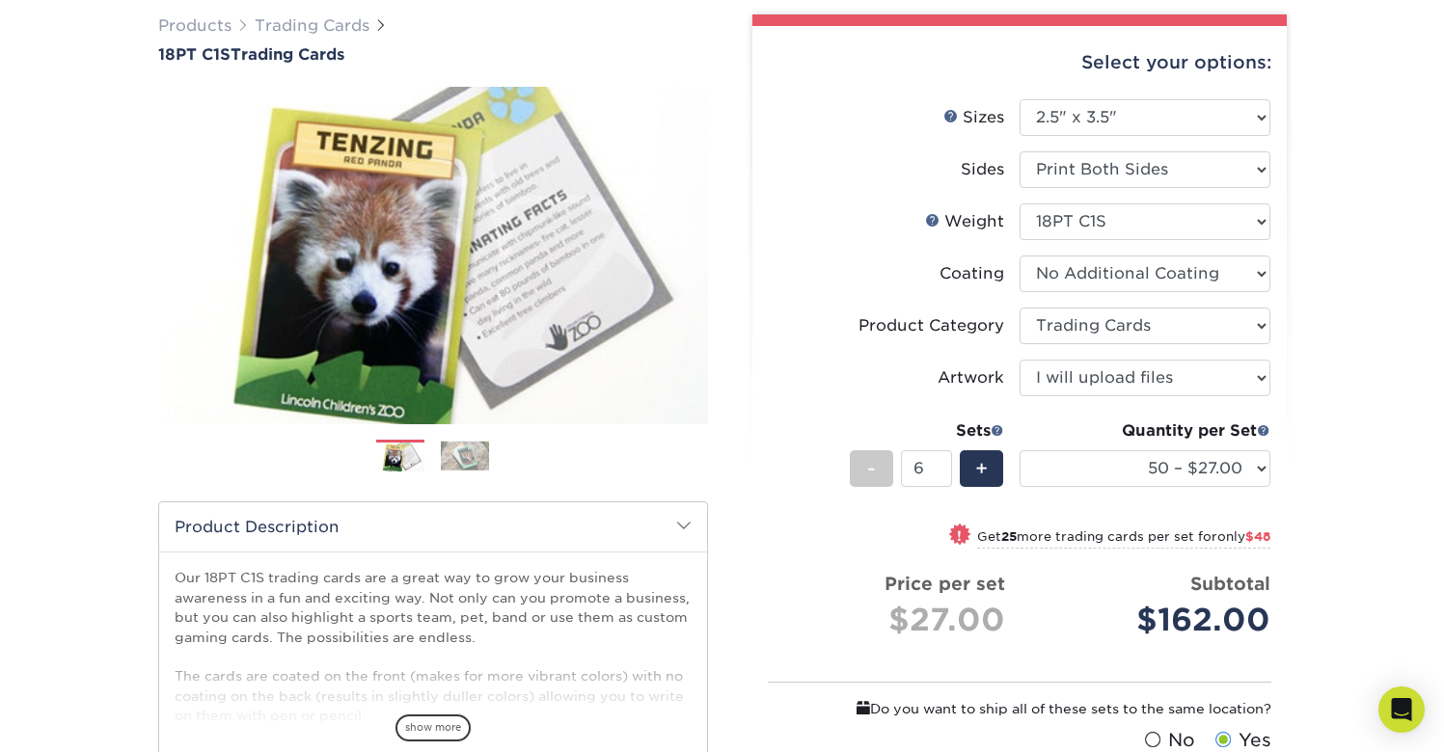
scroll to position [150, 0]
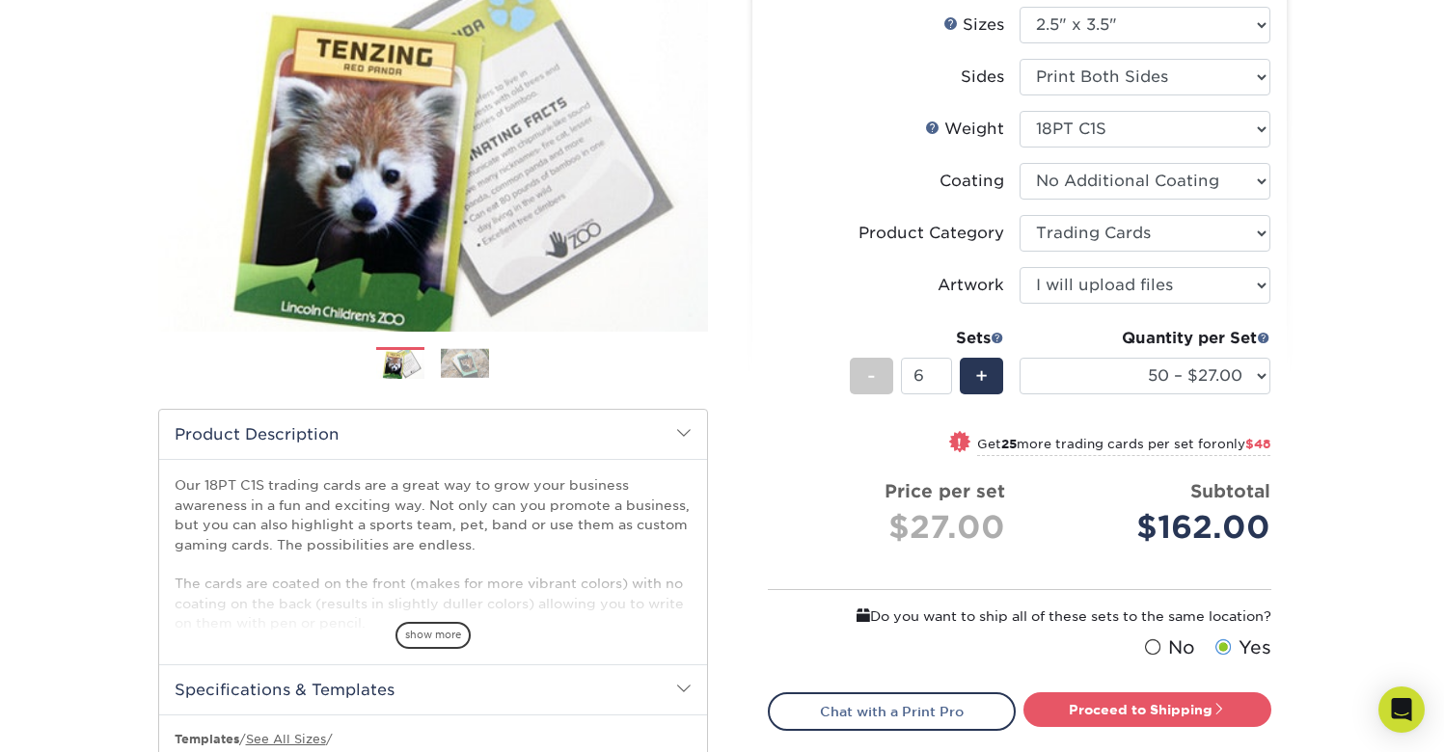
scroll to position [241, 0]
click at [425, 626] on span "show more" at bounding box center [433, 634] width 75 height 26
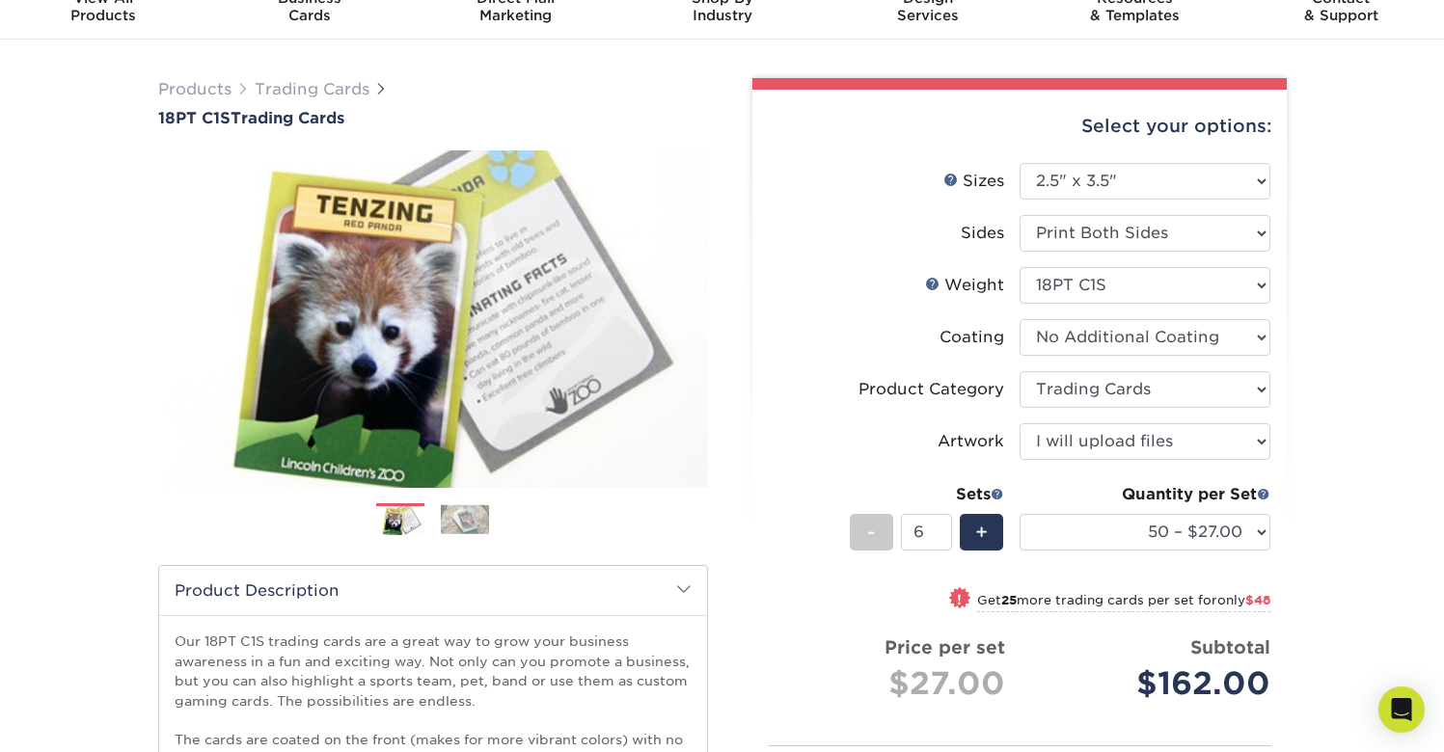
scroll to position [0, 0]
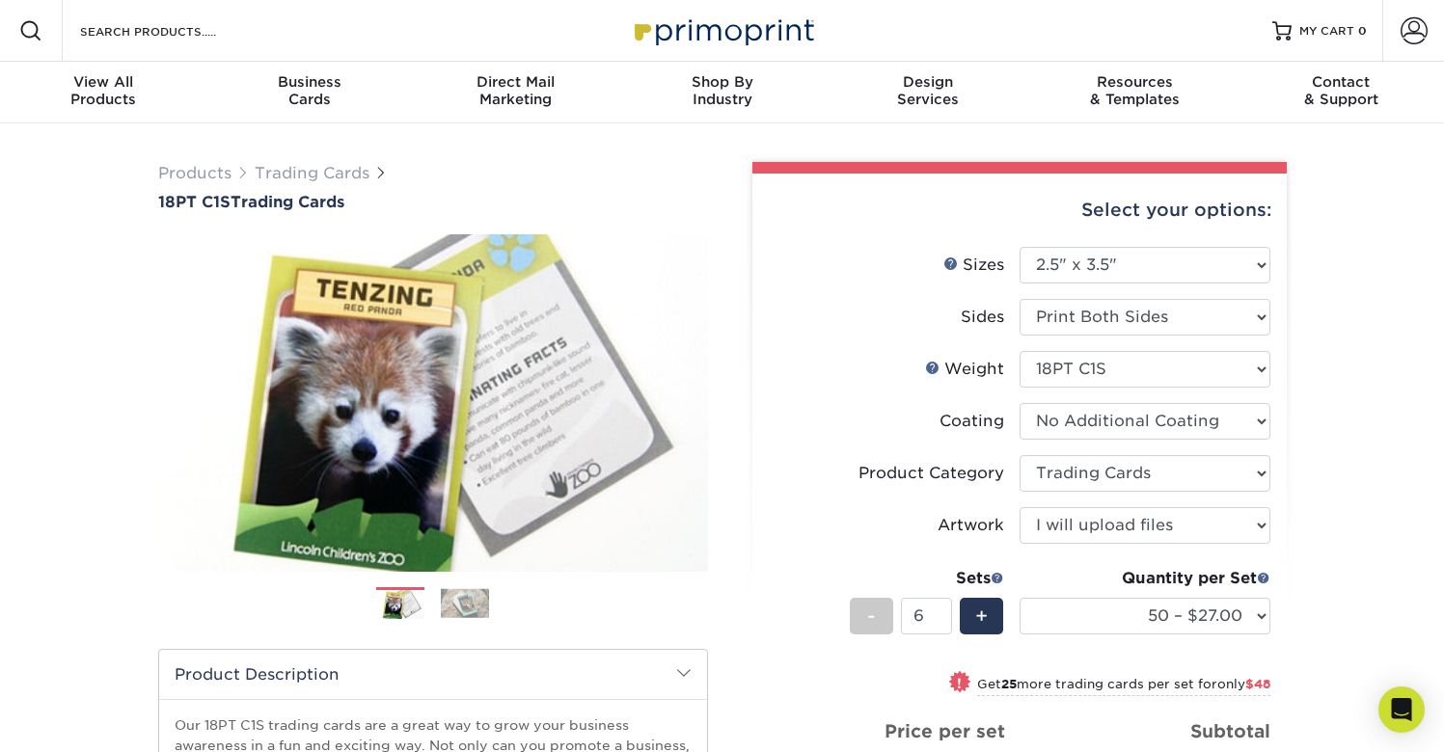
click at [466, 603] on img at bounding box center [465, 603] width 48 height 30
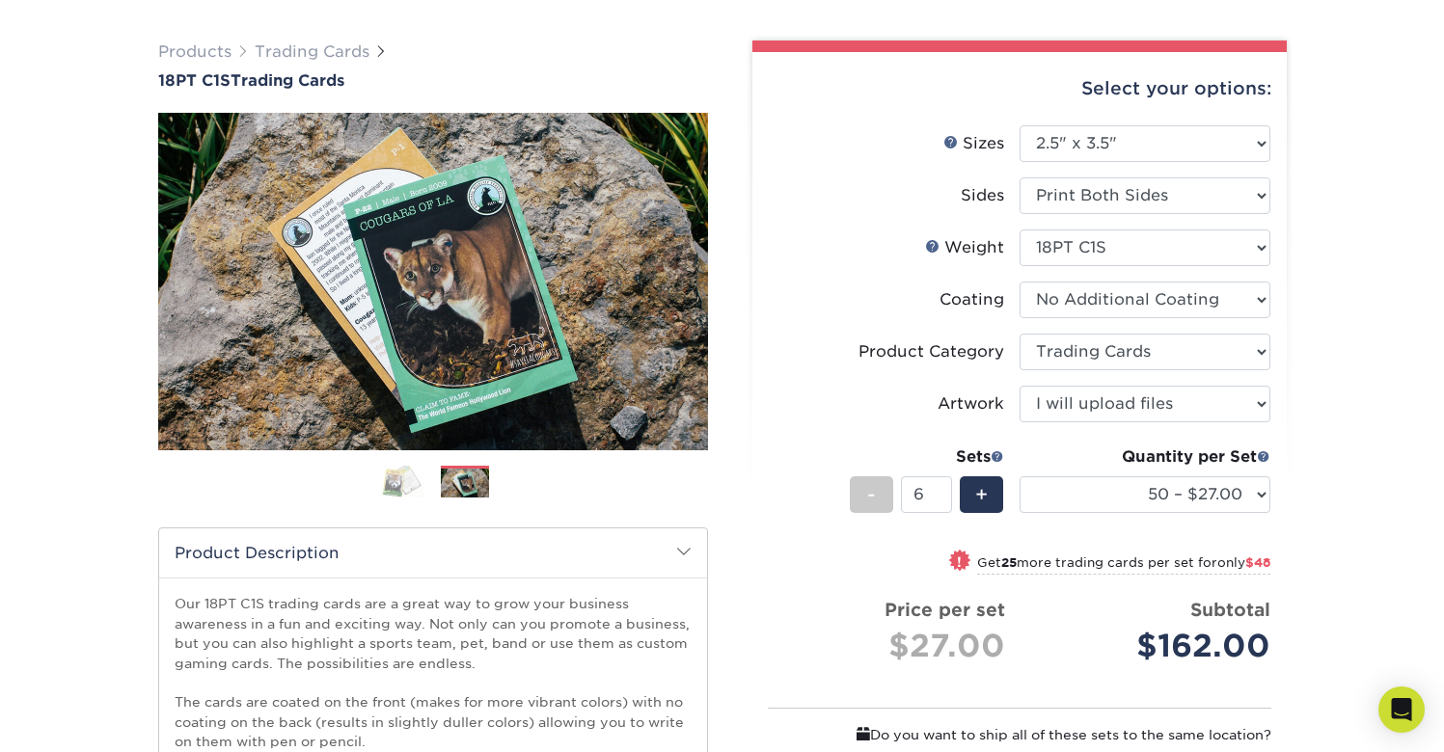
scroll to position [153, 0]
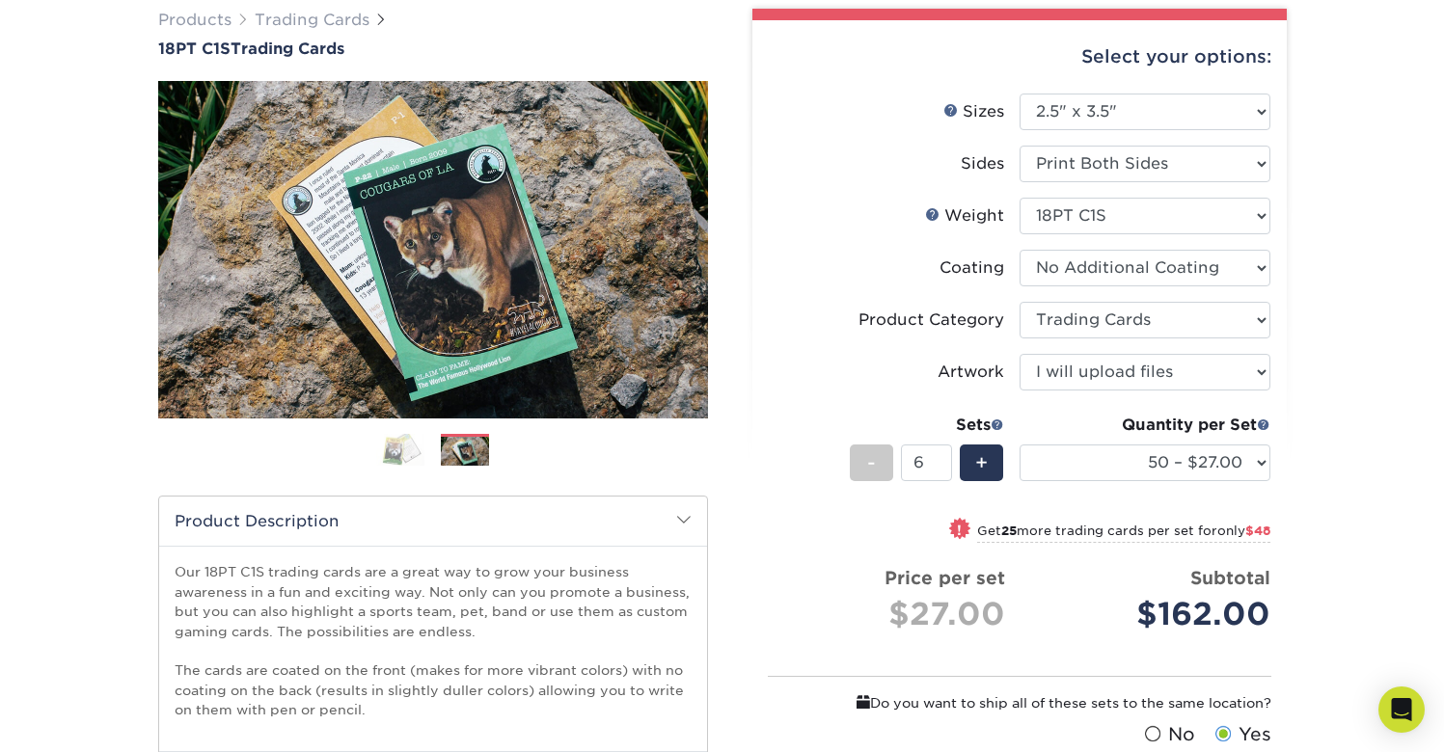
click at [389, 450] on img at bounding box center [400, 450] width 48 height 34
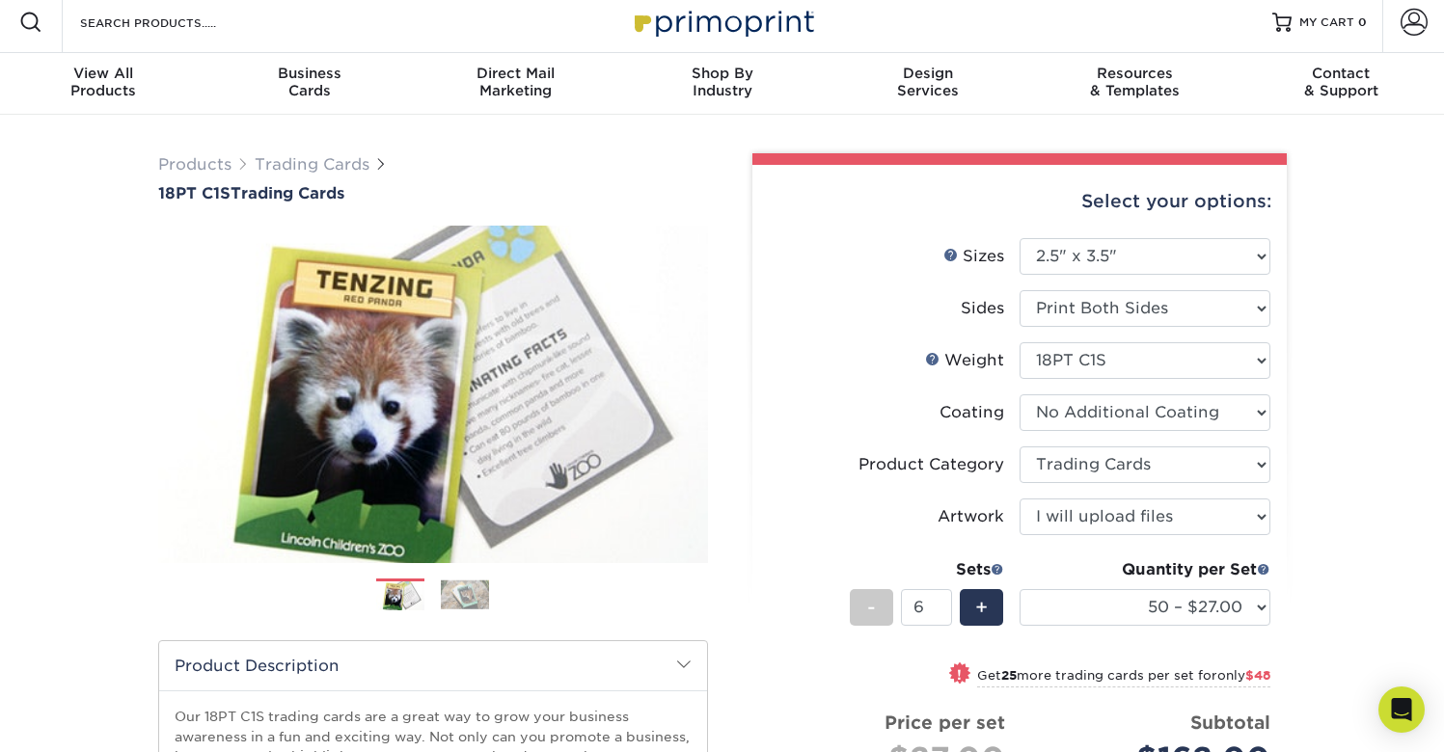
scroll to position [0, 0]
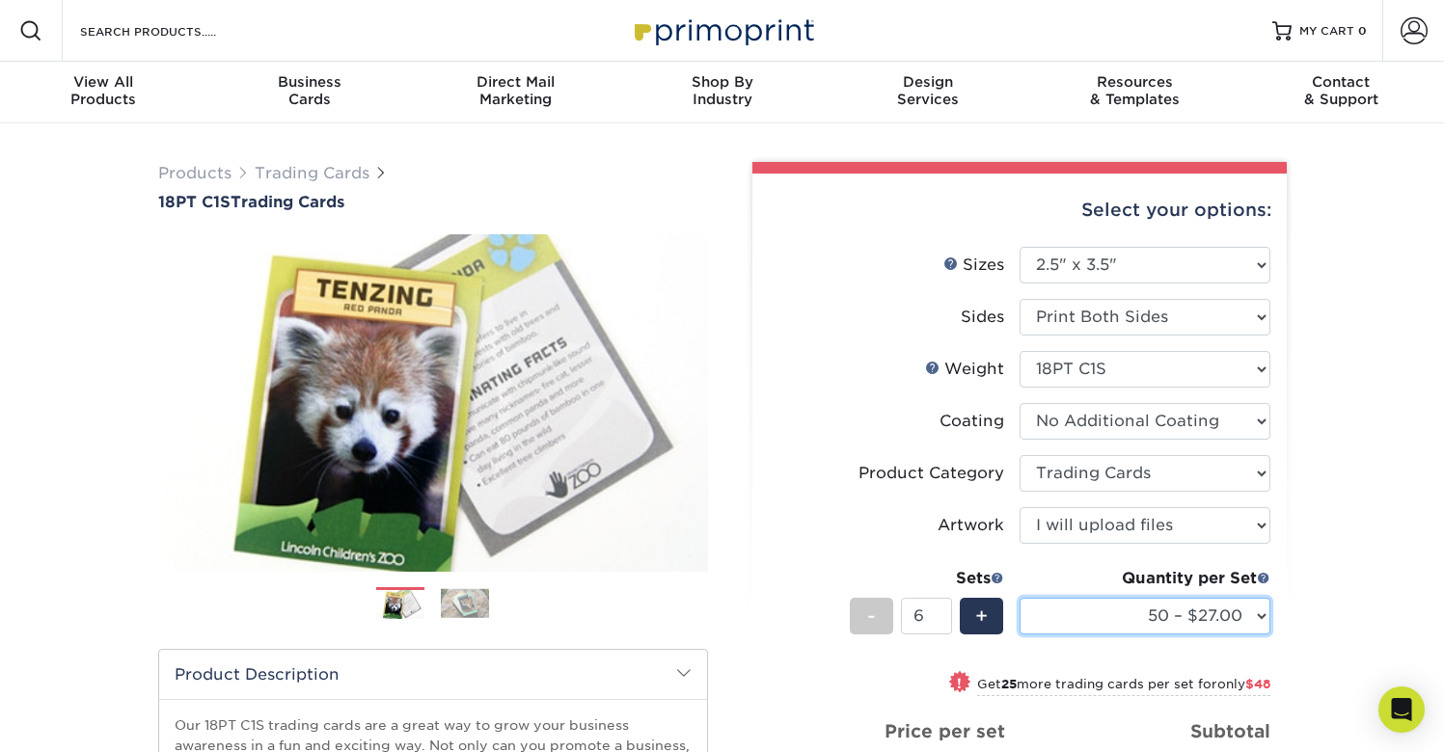
click at [1247, 616] on select "25 – $24.00 50 – $27.00 75 – $35.00 100 – $39.00 250 – $45.00 500 – $55.00 1000…" at bounding box center [1145, 616] width 251 height 37
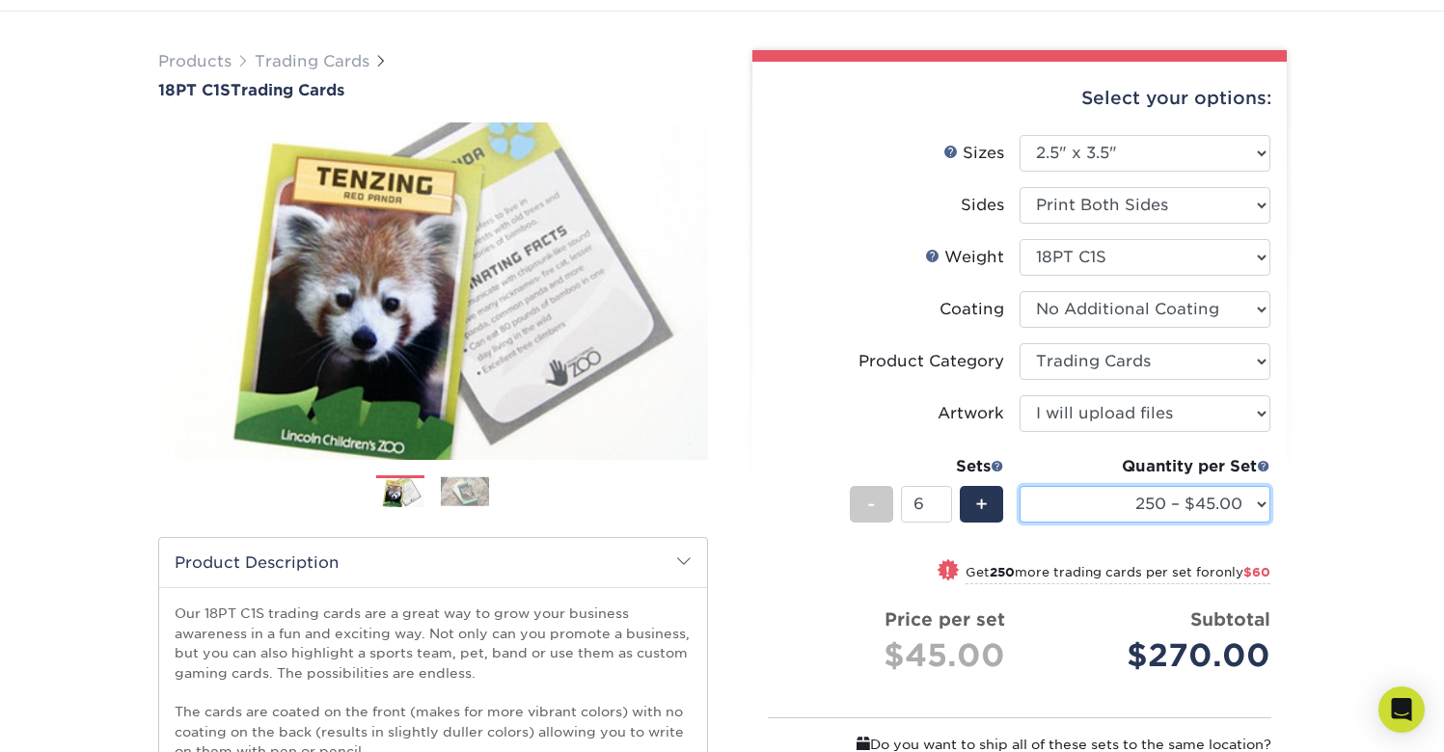
scroll to position [110, 0]
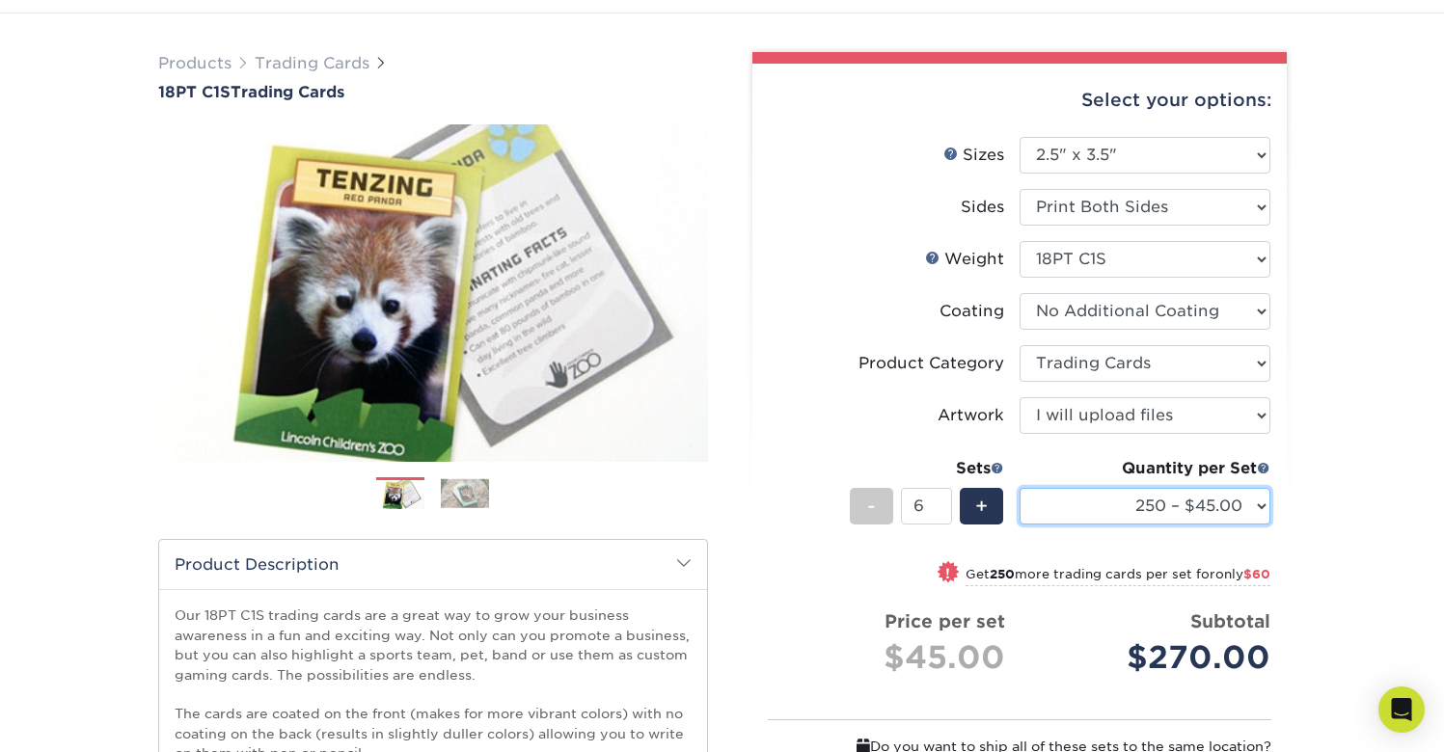
click at [1256, 509] on select "25 – $24.00 50 – $27.00 75 – $35.00 100 – $39.00 250 – $45.00 500 – $55.00 1000…" at bounding box center [1145, 506] width 251 height 37
click at [1258, 503] on select "25 – $24.00 50 – $27.00 75 – $35.00 100 – $39.00 250 – $45.00 500 – $55.00 1000…" at bounding box center [1145, 506] width 251 height 37
click at [1249, 503] on select "25 – $24.00 50 – $27.00 75 – $35.00 100 – $39.00 250 – $45.00 500 – $55.00 1000…" at bounding box center [1145, 506] width 251 height 37
select select "100 – $39.00"
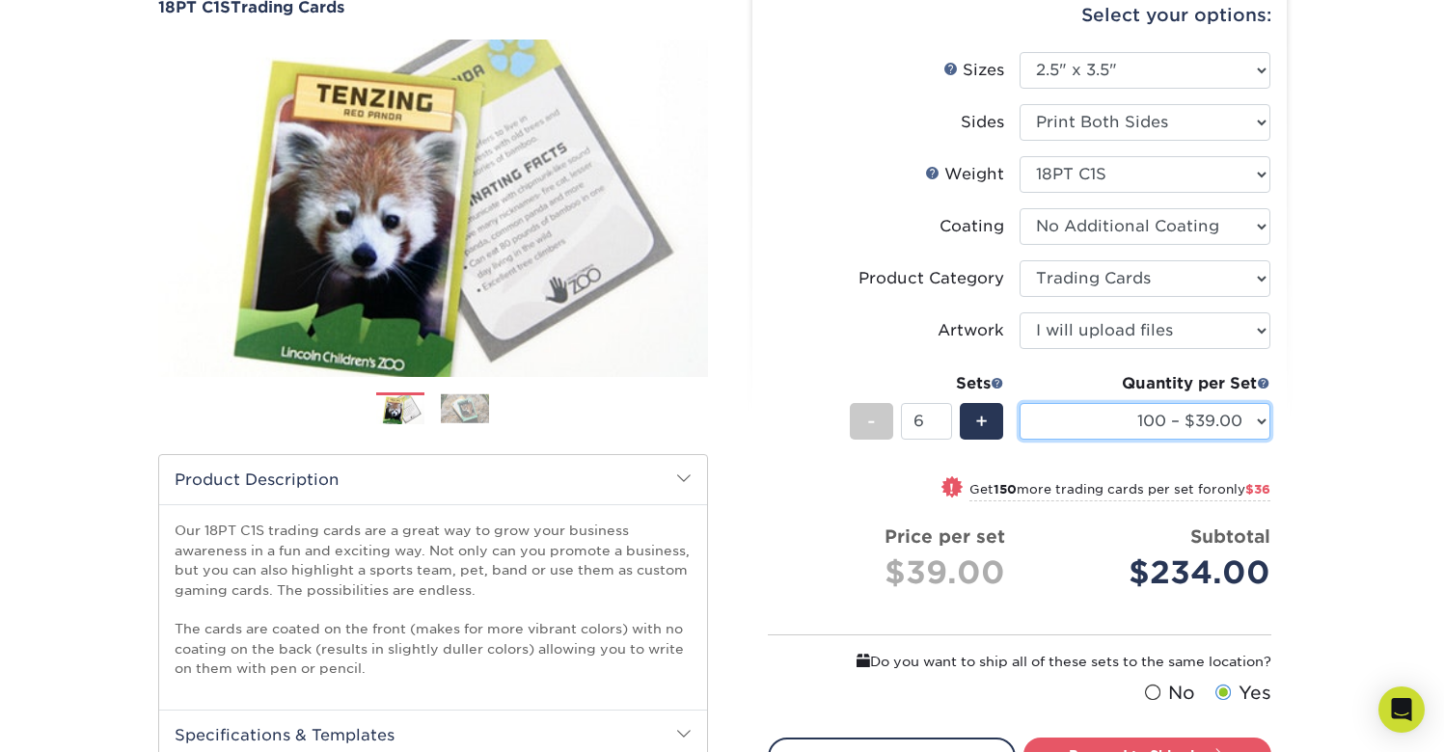
scroll to position [230, 0]
